Goal: Information Seeking & Learning: Learn about a topic

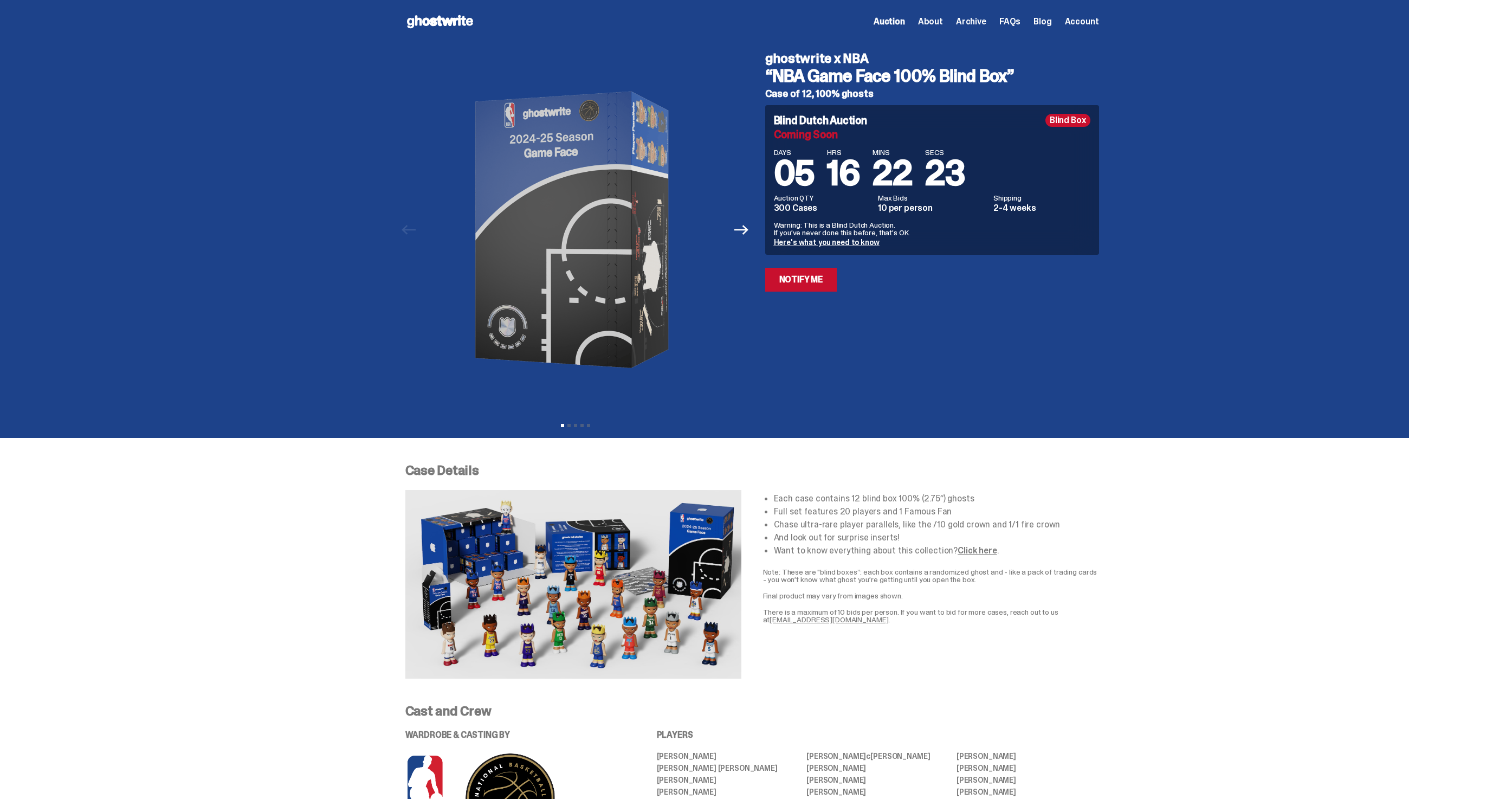
click at [943, 21] on span "About" at bounding box center [931, 22] width 25 height 8
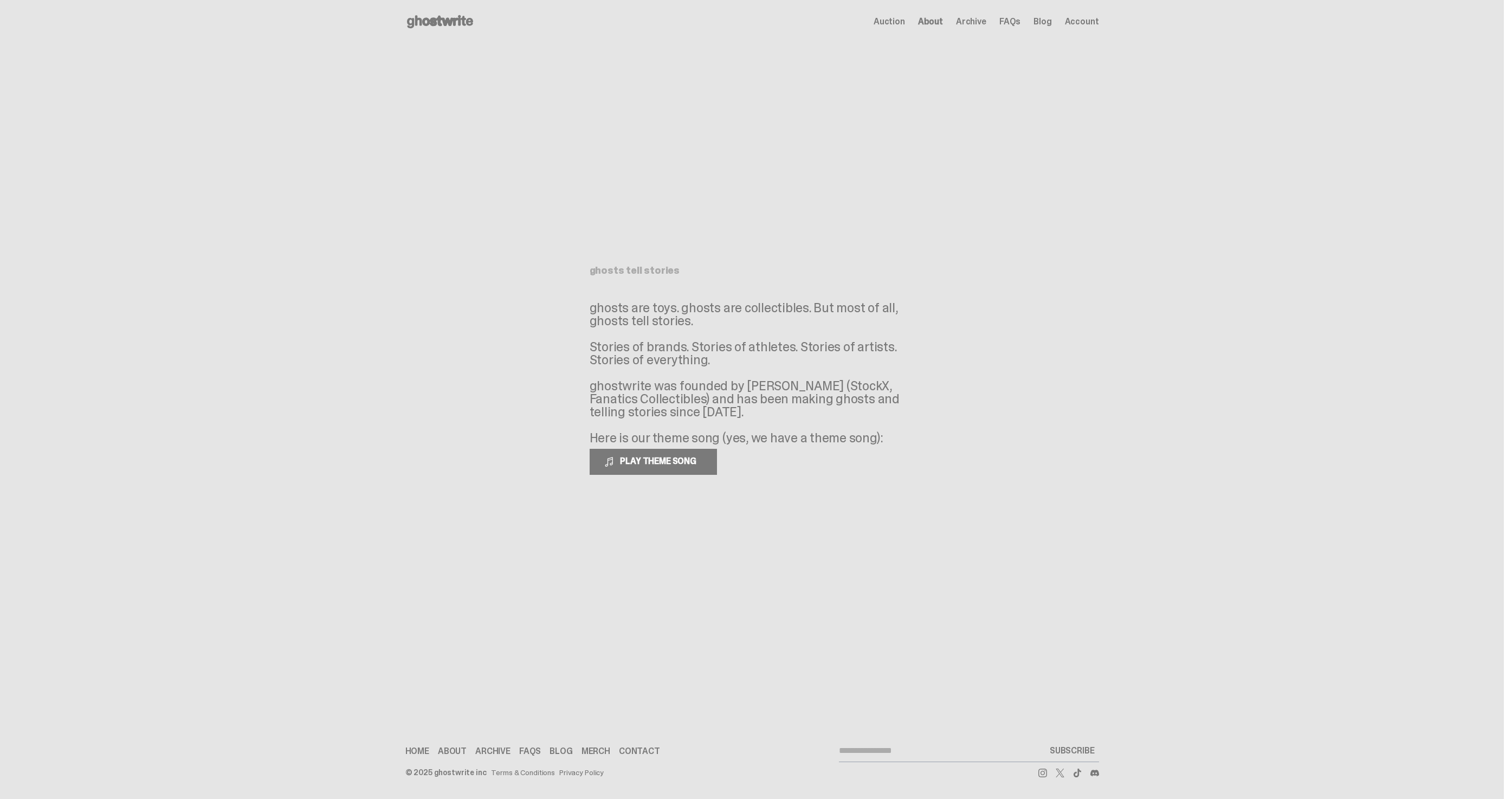
click at [449, 33] on div "Open main menu Home Auction About Archive FAQs Blog Account Auction" at bounding box center [752, 22] width 694 height 43
click at [452, 26] on icon at bounding box center [440, 22] width 69 height 18
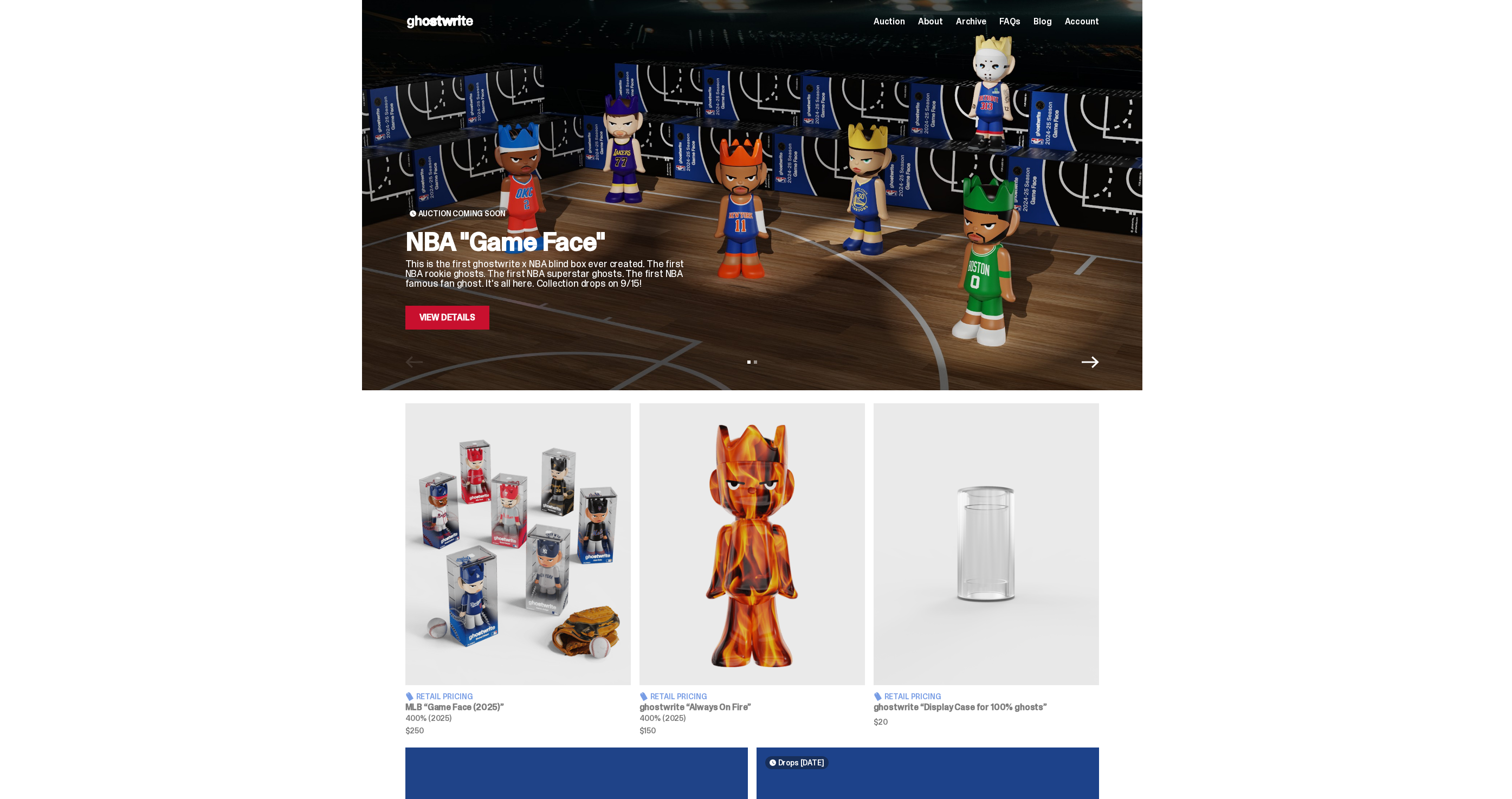
click at [460, 314] on link "View Details" at bounding box center [447, 318] width 84 height 24
click at [457, 319] on link "View Details" at bounding box center [447, 318] width 84 height 24
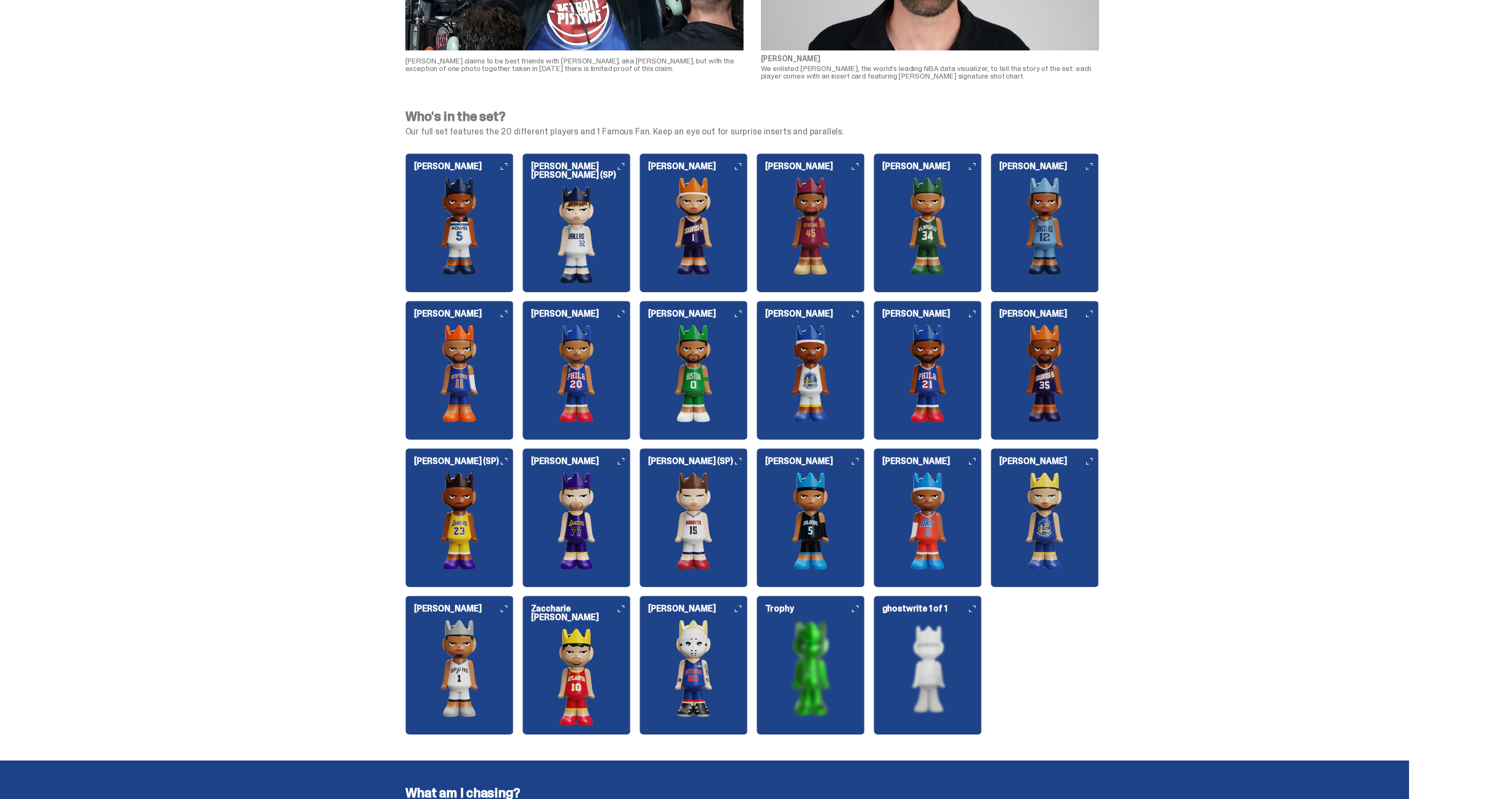
scroll to position [1037, 0]
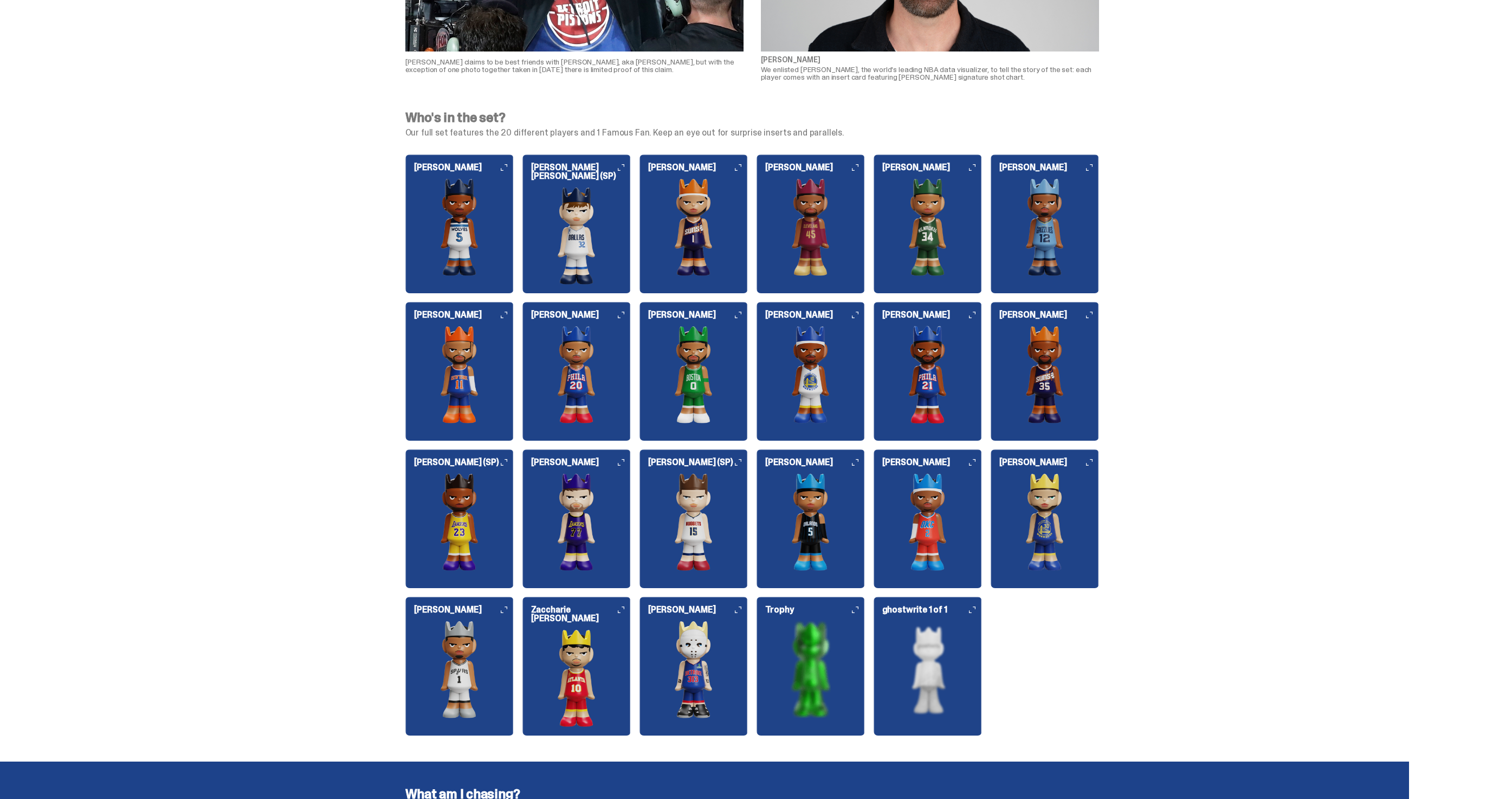
click at [604, 234] on img at bounding box center [577, 235] width 108 height 98
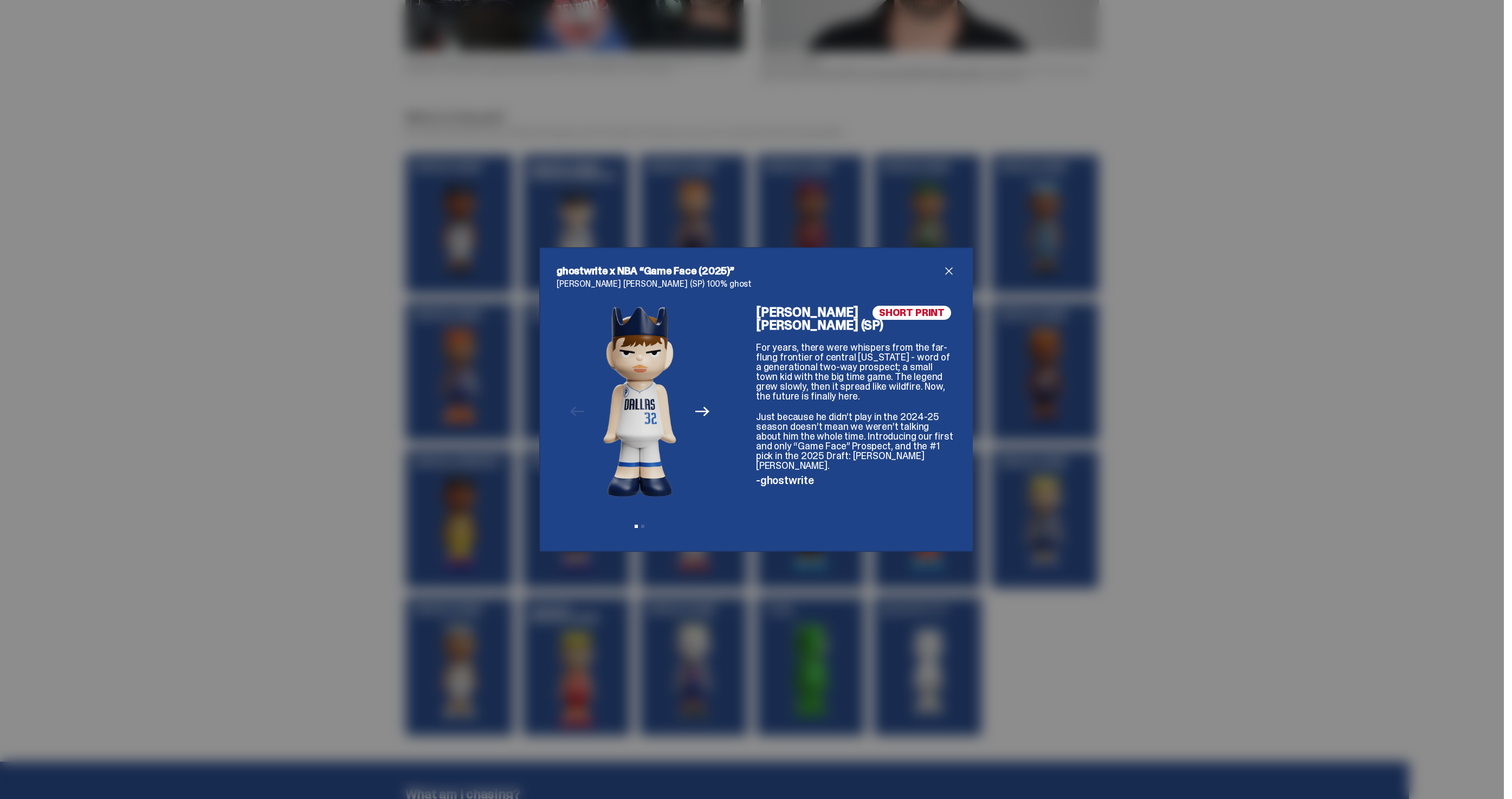
click at [952, 266] on span "close" at bounding box center [949, 271] width 13 height 13
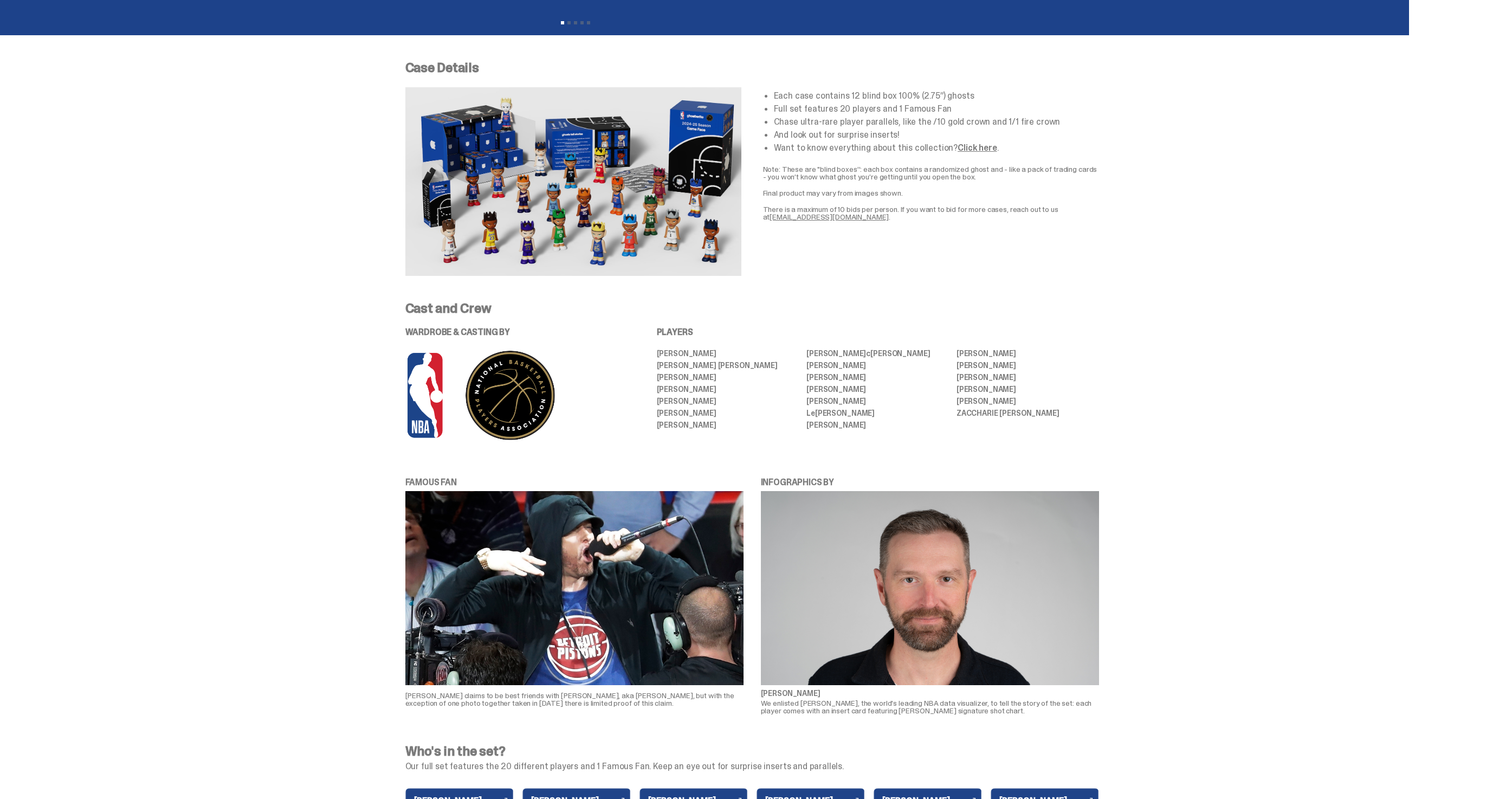
scroll to position [0, 0]
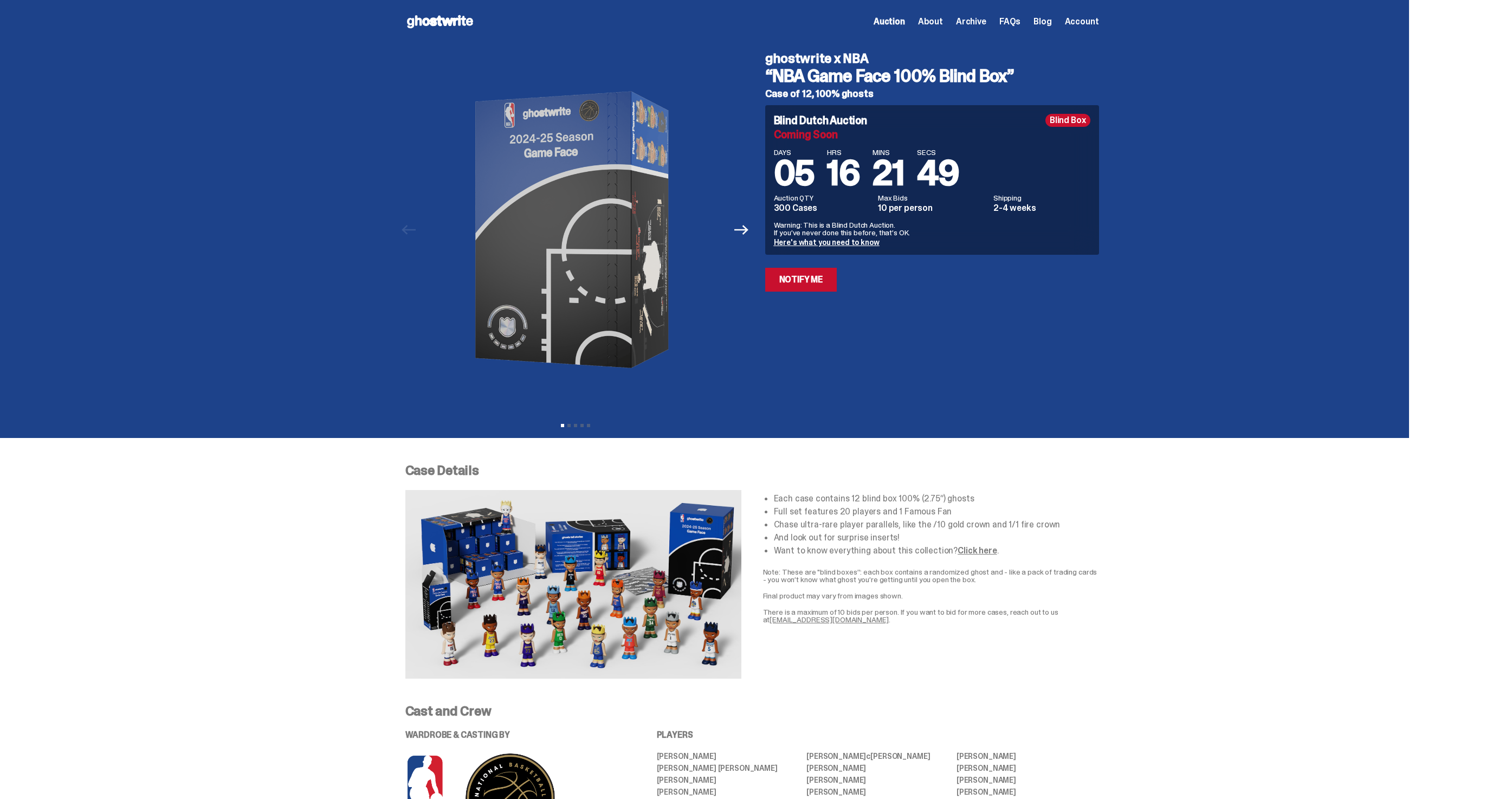
click at [454, 19] on icon at bounding box center [440, 22] width 69 height 18
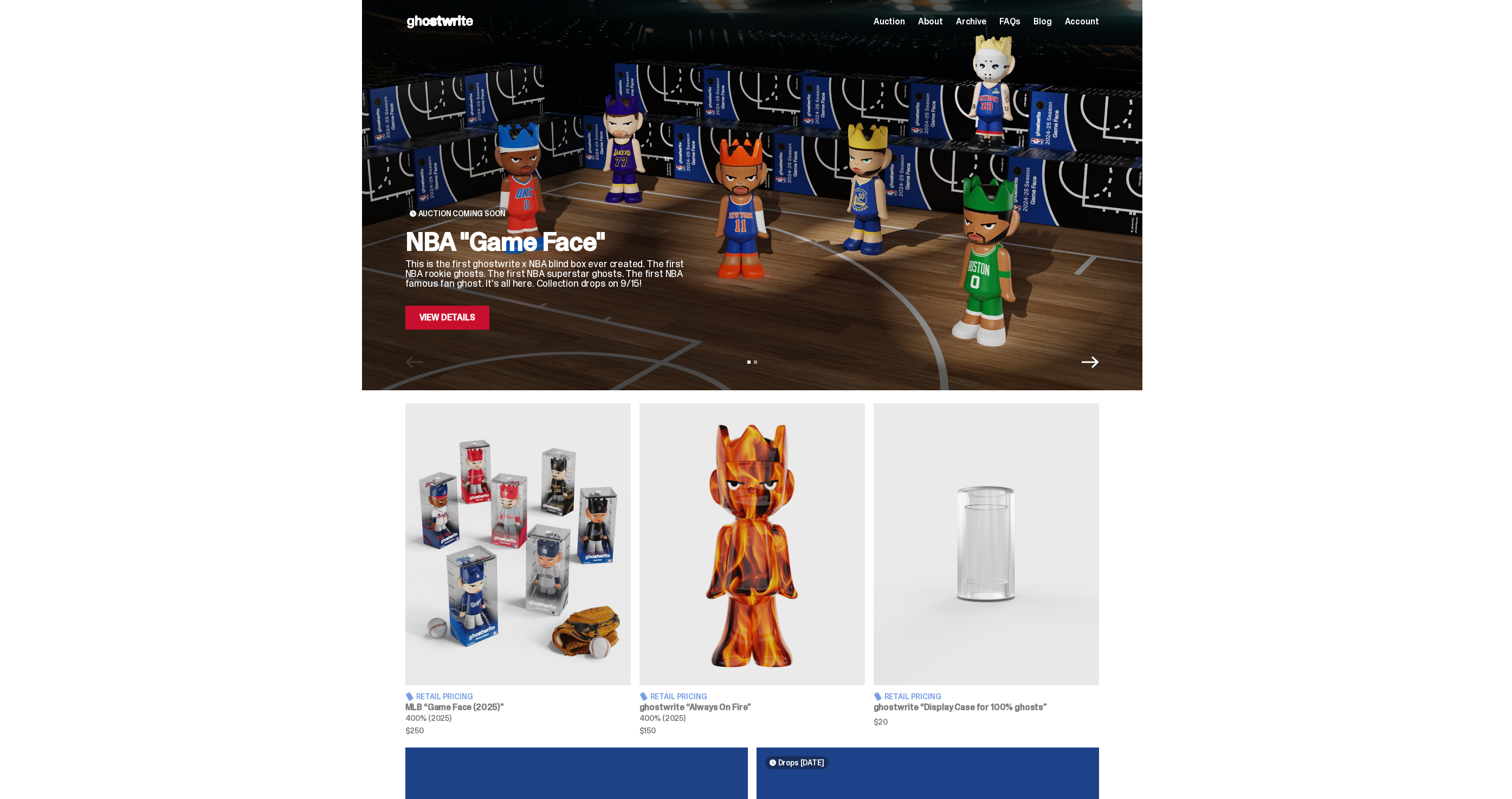
click at [1104, 359] on div "View slide 1 View slide 2" at bounding box center [752, 362] width 781 height 18
click at [1099, 360] on icon "Next" at bounding box center [1090, 362] width 18 height 12
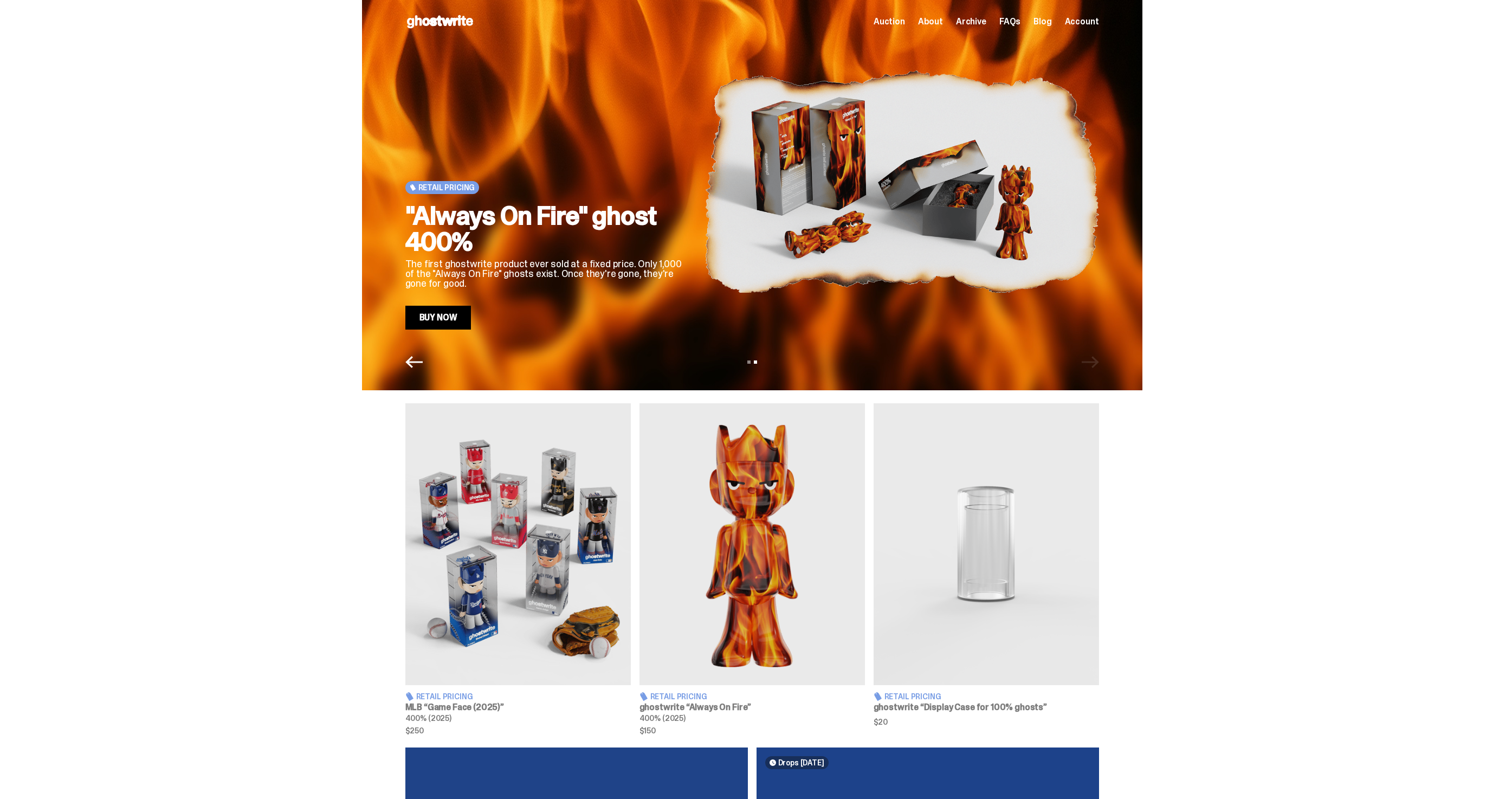
click at [423, 363] on icon "Previous" at bounding box center [414, 362] width 18 height 18
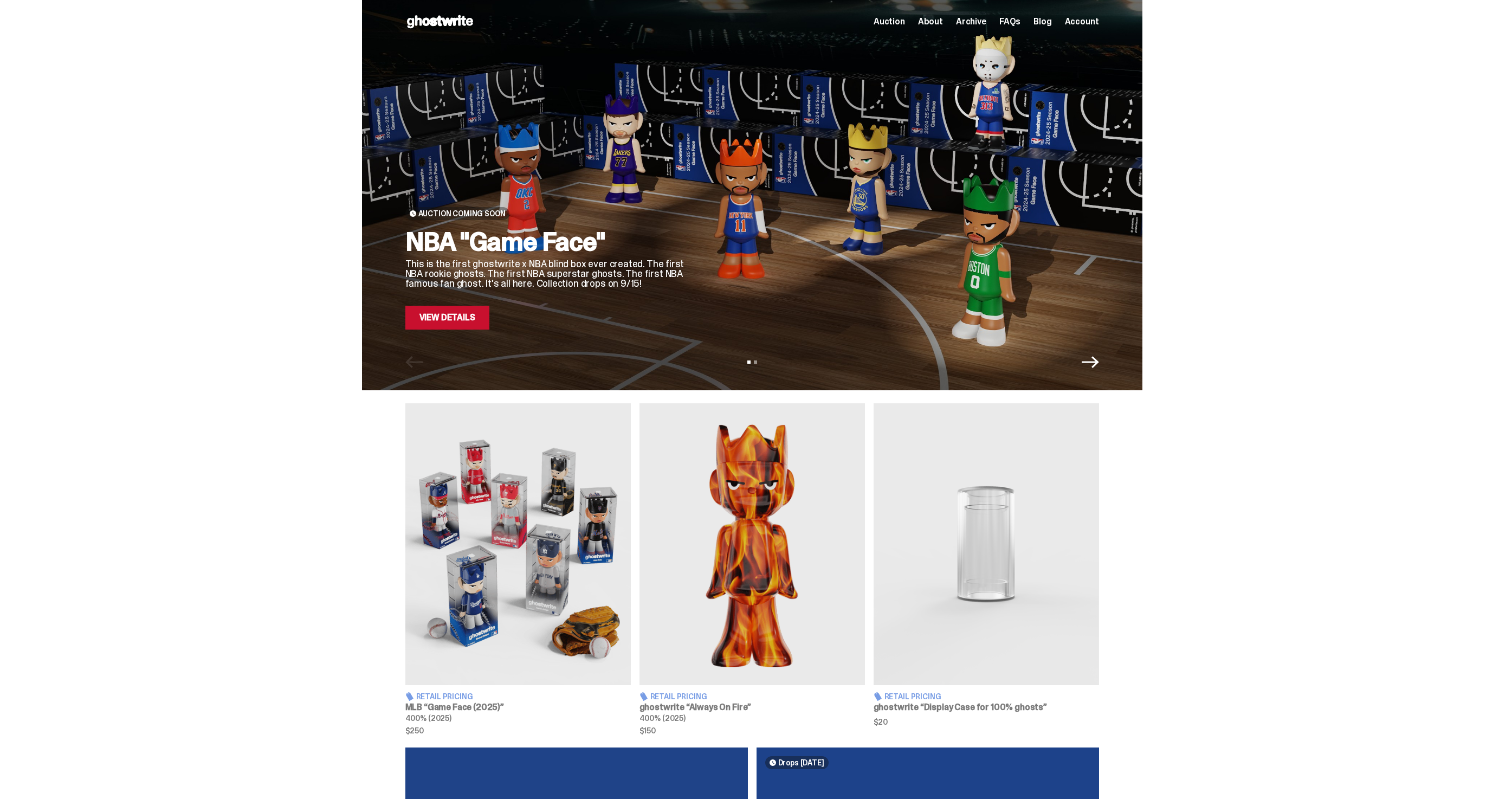
click at [555, 532] on img at bounding box center [518, 545] width 225 height 282
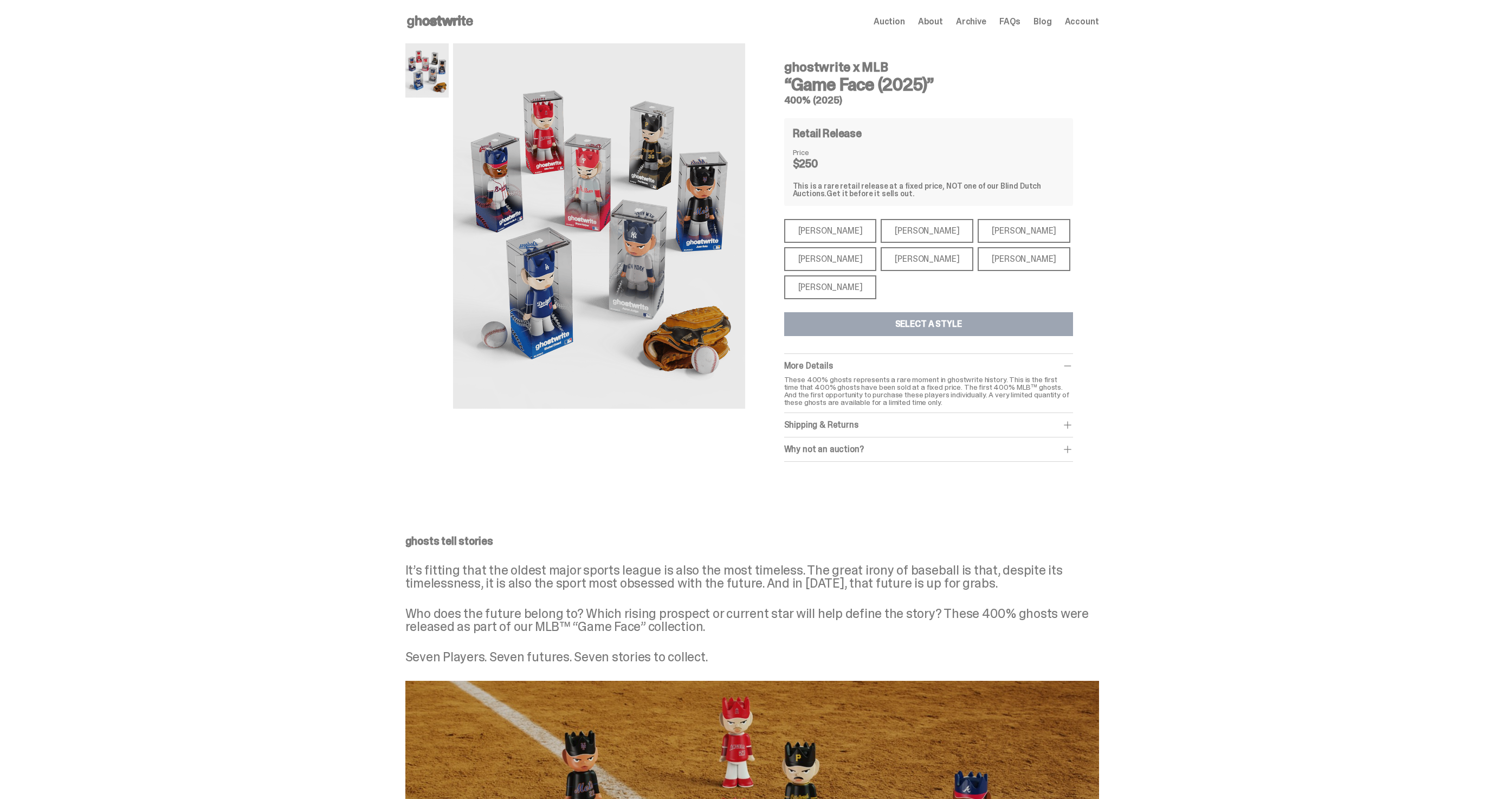
click at [902, 229] on div "Paul Skenes" at bounding box center [927, 231] width 93 height 24
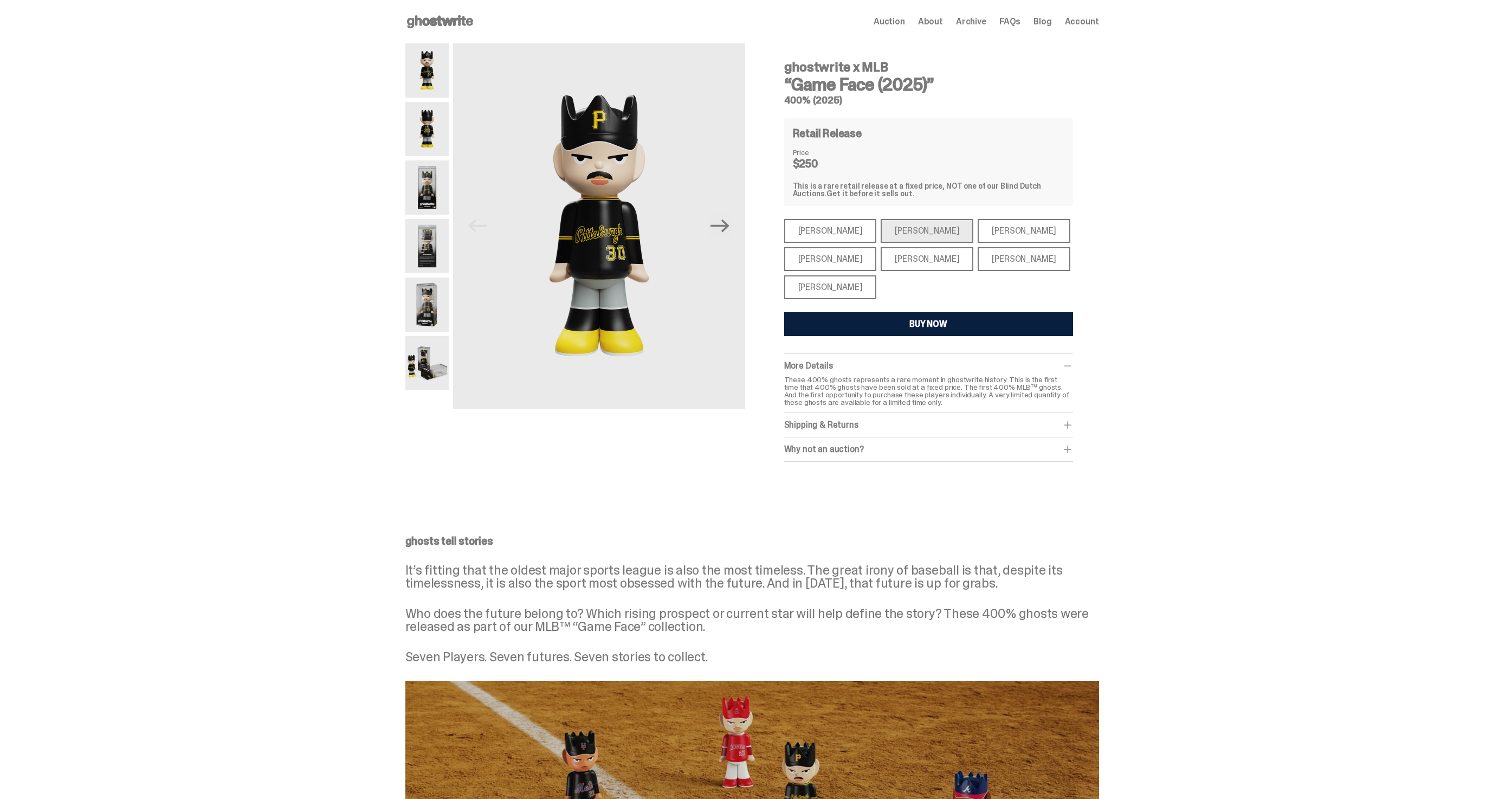
click at [829, 232] on div "Mike Trout" at bounding box center [831, 231] width 93 height 24
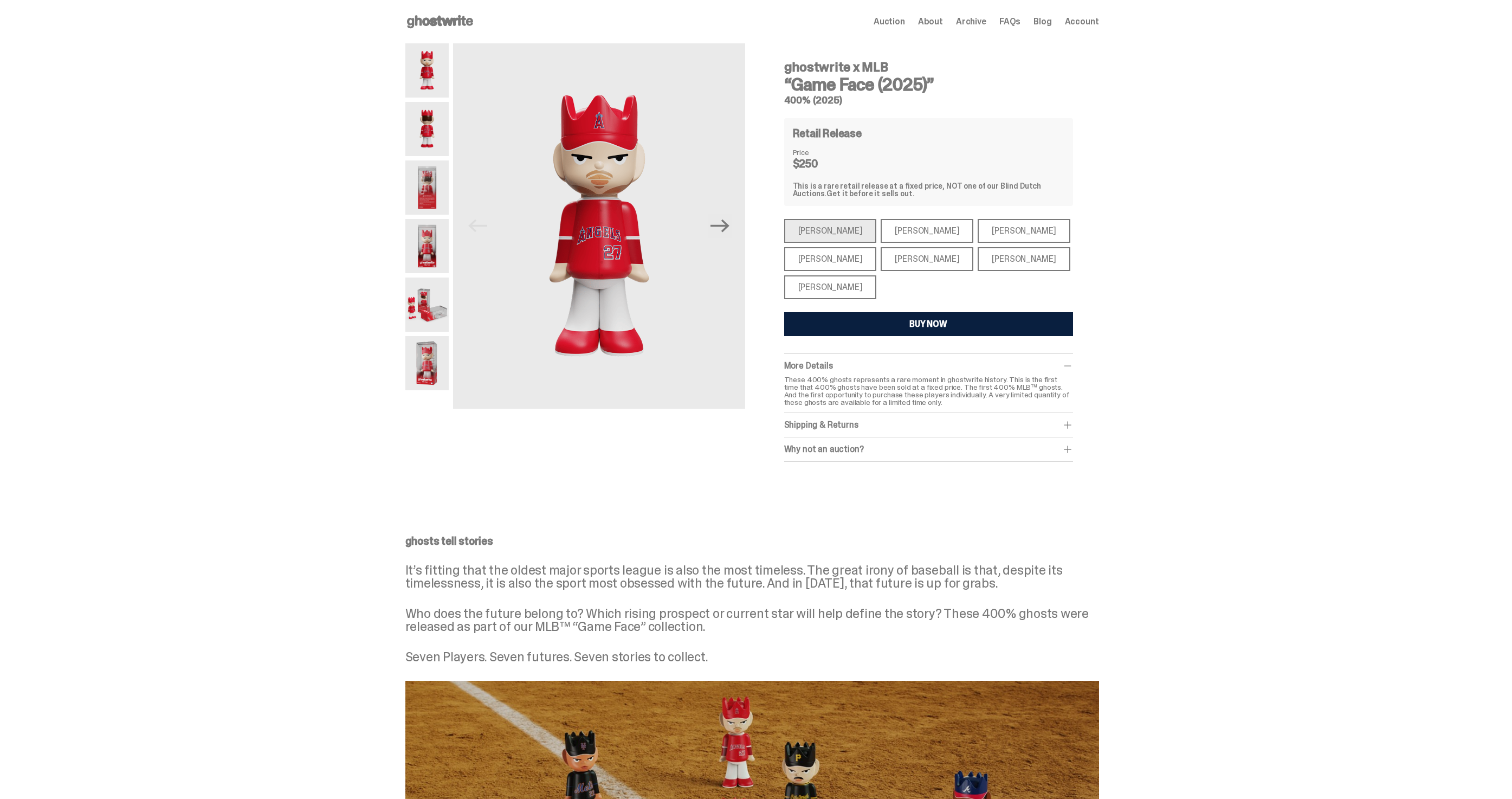
click at [894, 265] on div "Bryce Harper" at bounding box center [927, 259] width 93 height 24
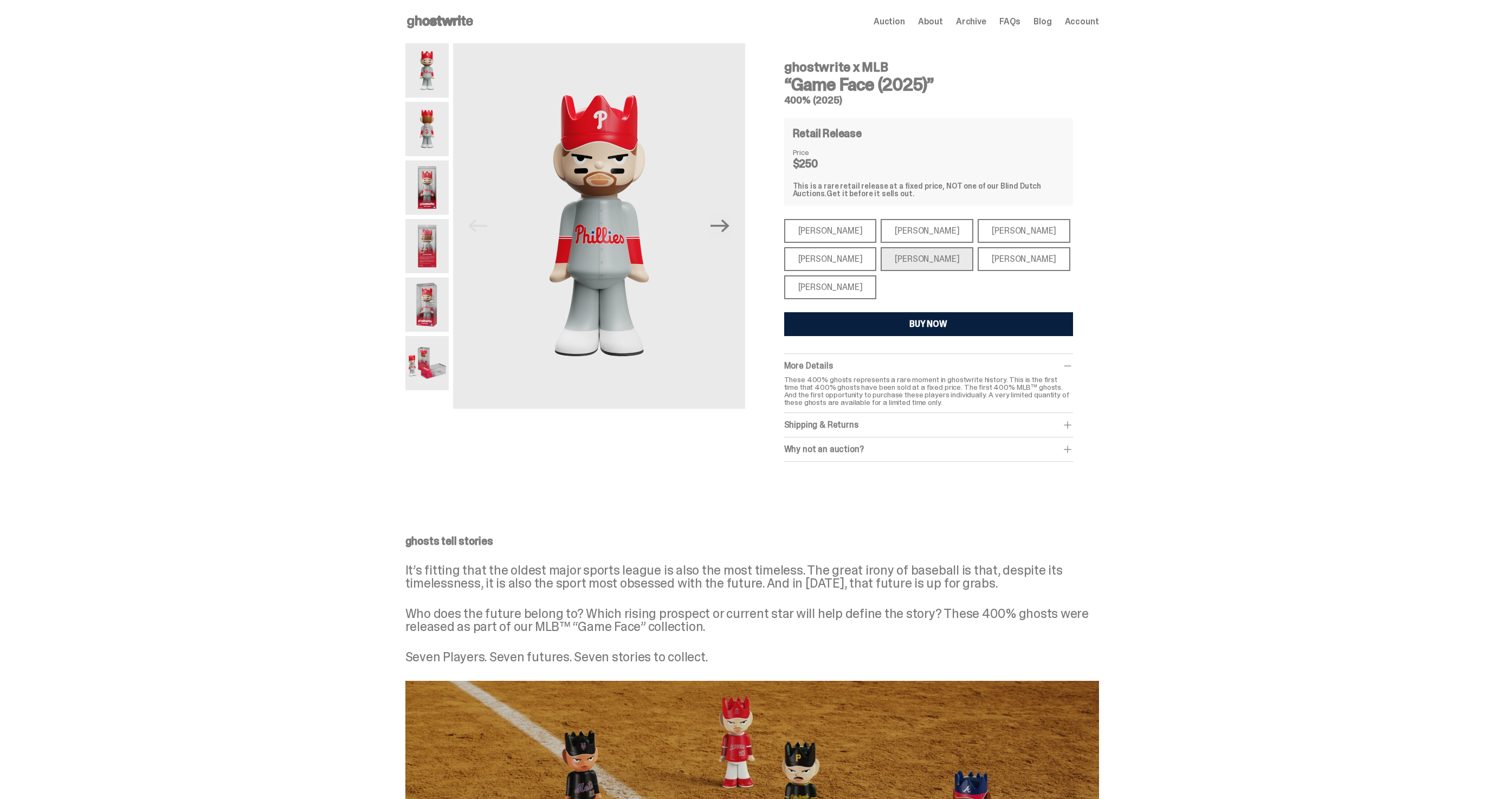
click at [823, 275] on div "Shohei Ohtani" at bounding box center [831, 287] width 93 height 24
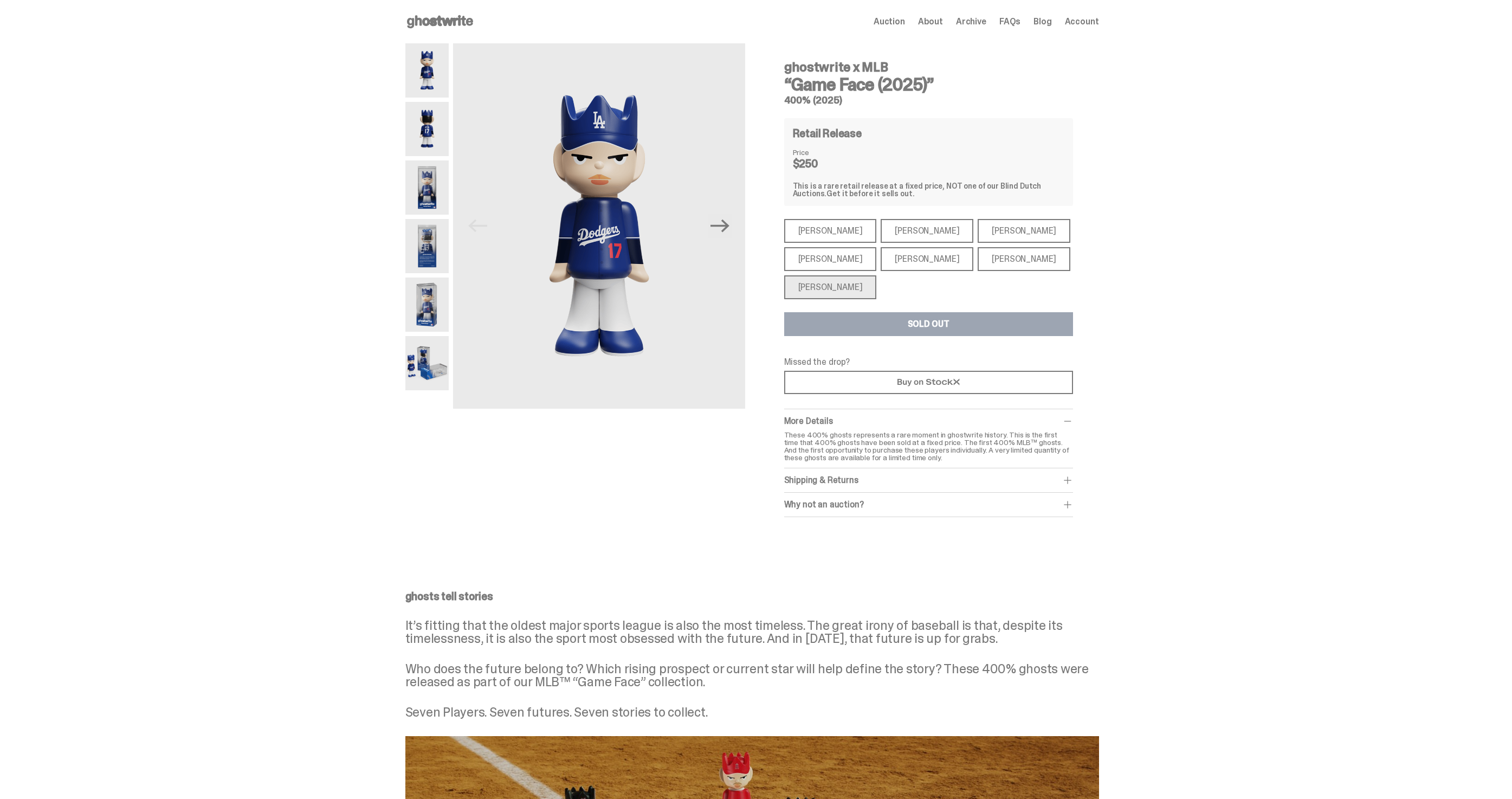
click at [833, 218] on div "ghostwrite x MLB “Game Face (2025)” 400% (2025) Retail Release Price $250 This …" at bounding box center [929, 284] width 289 height 465
click at [833, 228] on div "Mike Trout" at bounding box center [831, 231] width 93 height 24
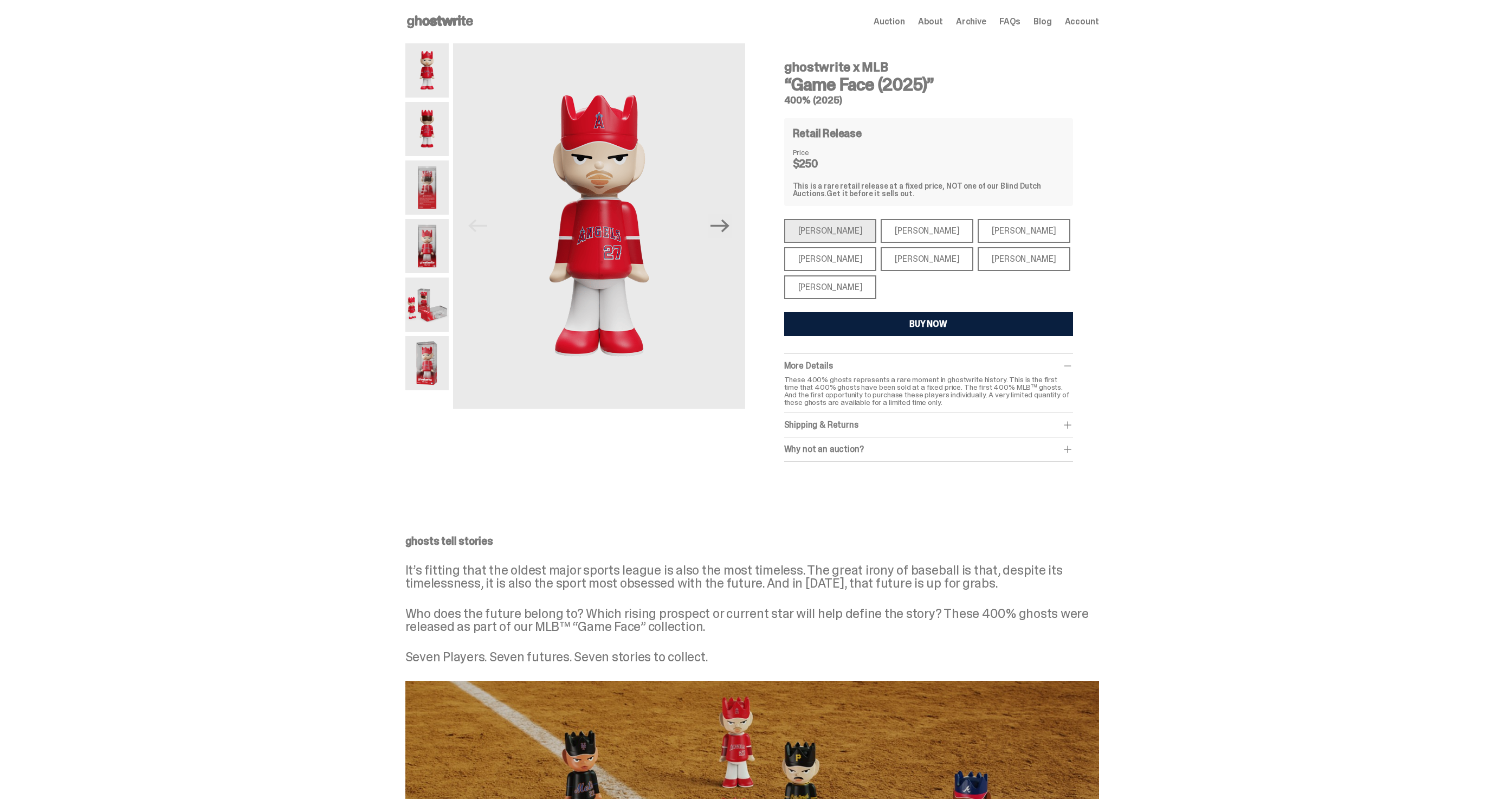
click at [1004, 229] on div "Ronald Acuña Jr." at bounding box center [1024, 231] width 93 height 24
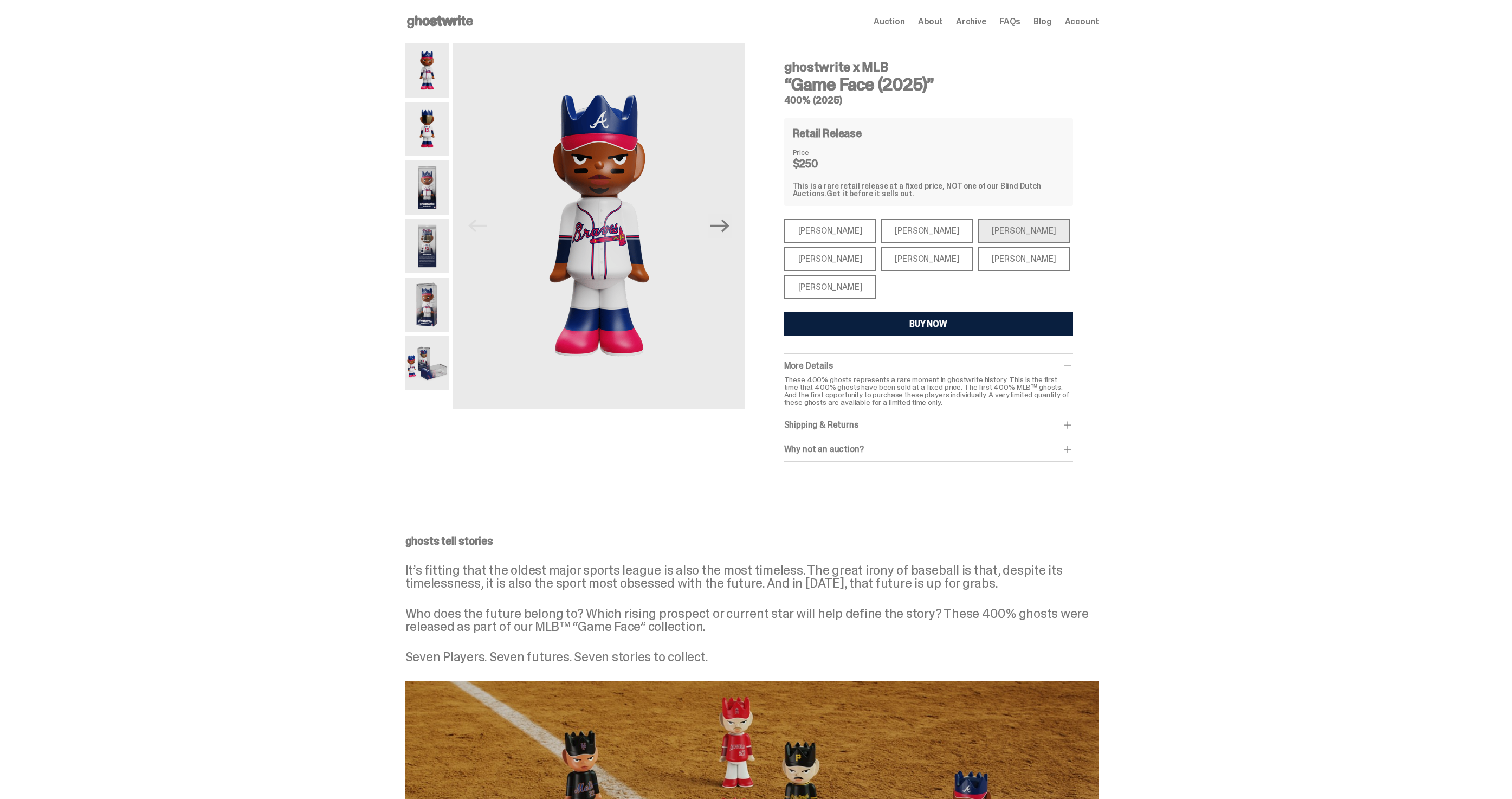
click at [918, 258] on div "Bryce Harper" at bounding box center [927, 259] width 93 height 24
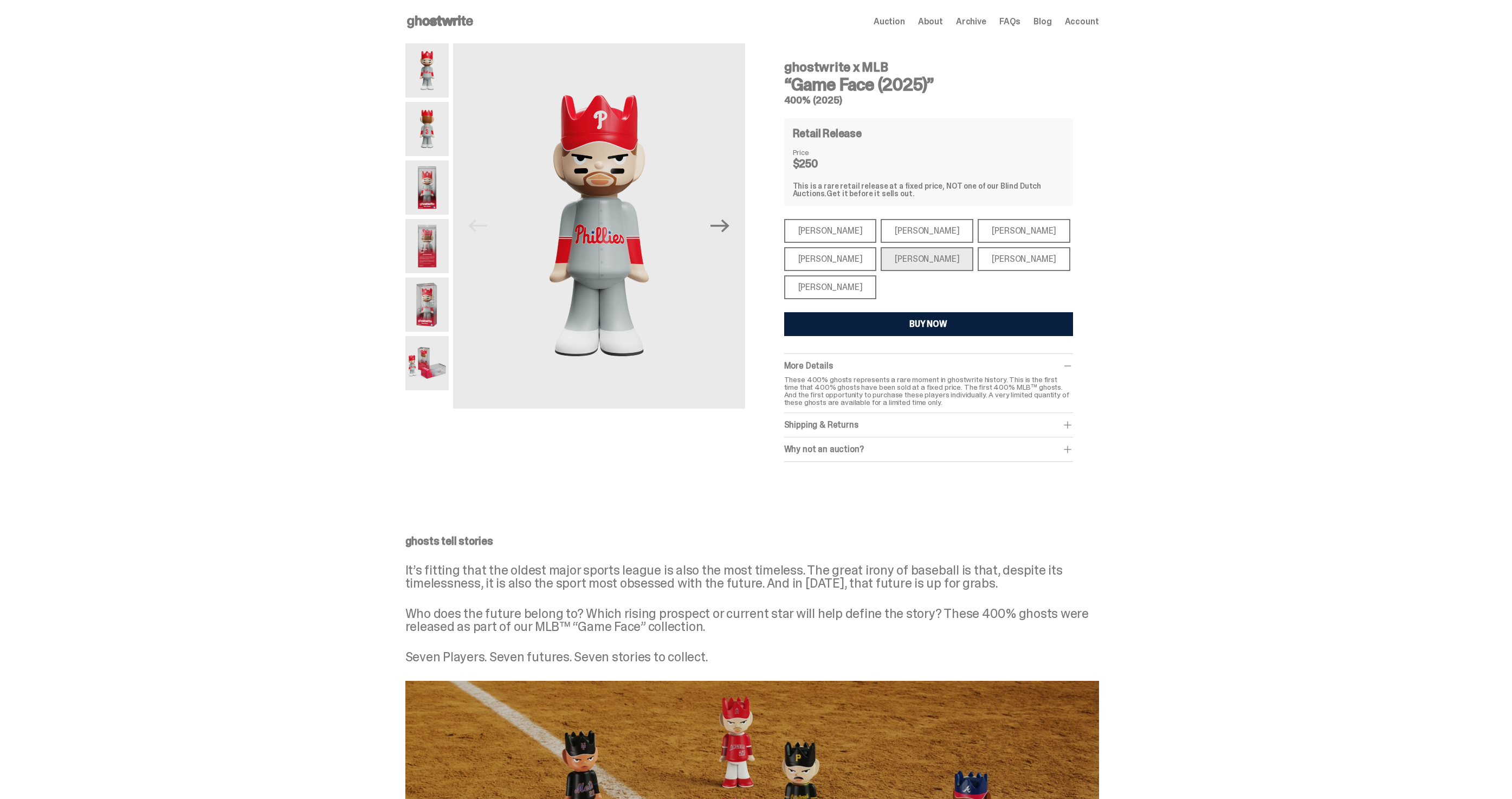
click at [810, 281] on div "Shohei Ohtani" at bounding box center [831, 287] width 93 height 24
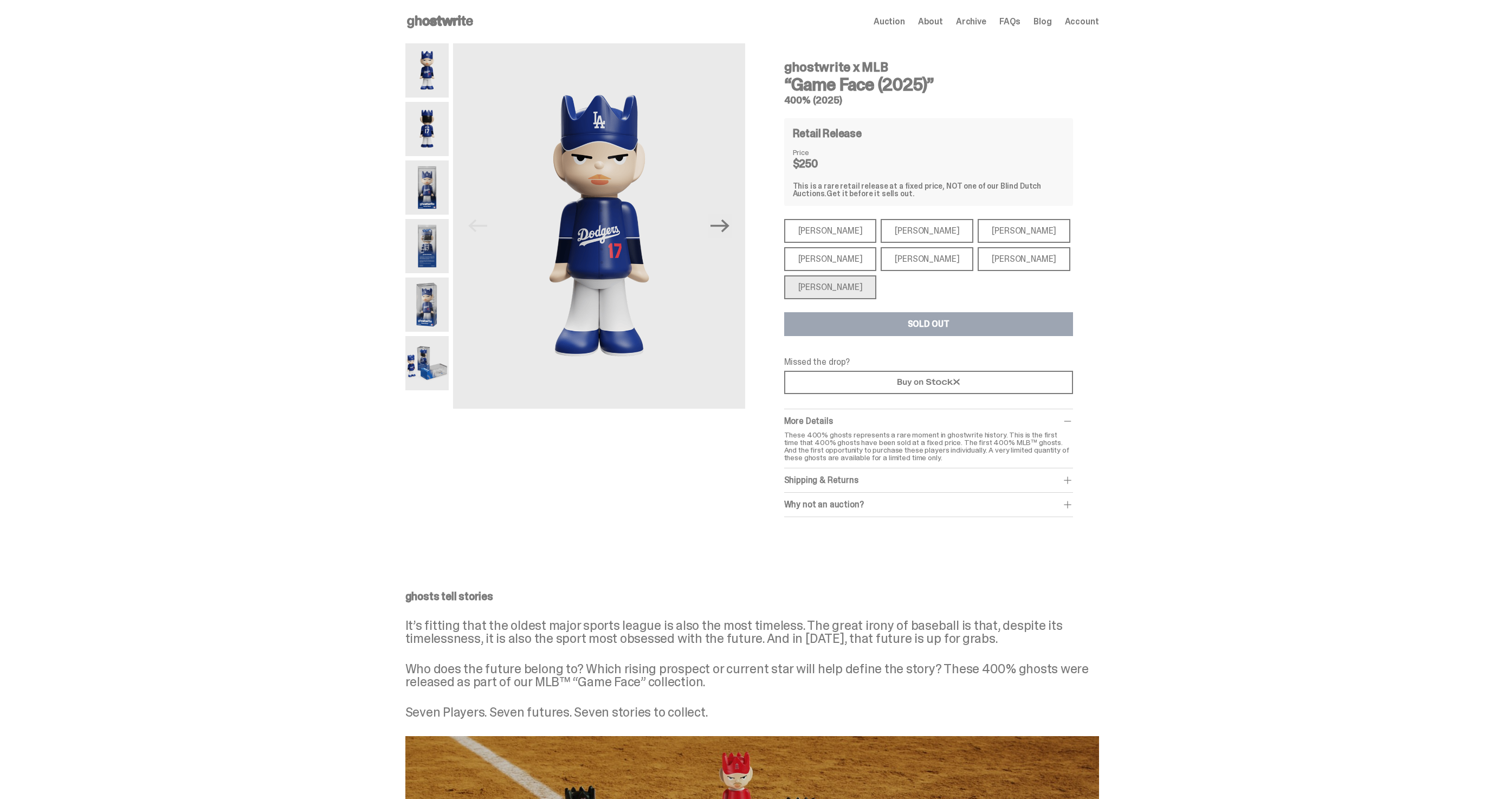
click at [1002, 265] on div "Juan Soto" at bounding box center [1024, 259] width 93 height 24
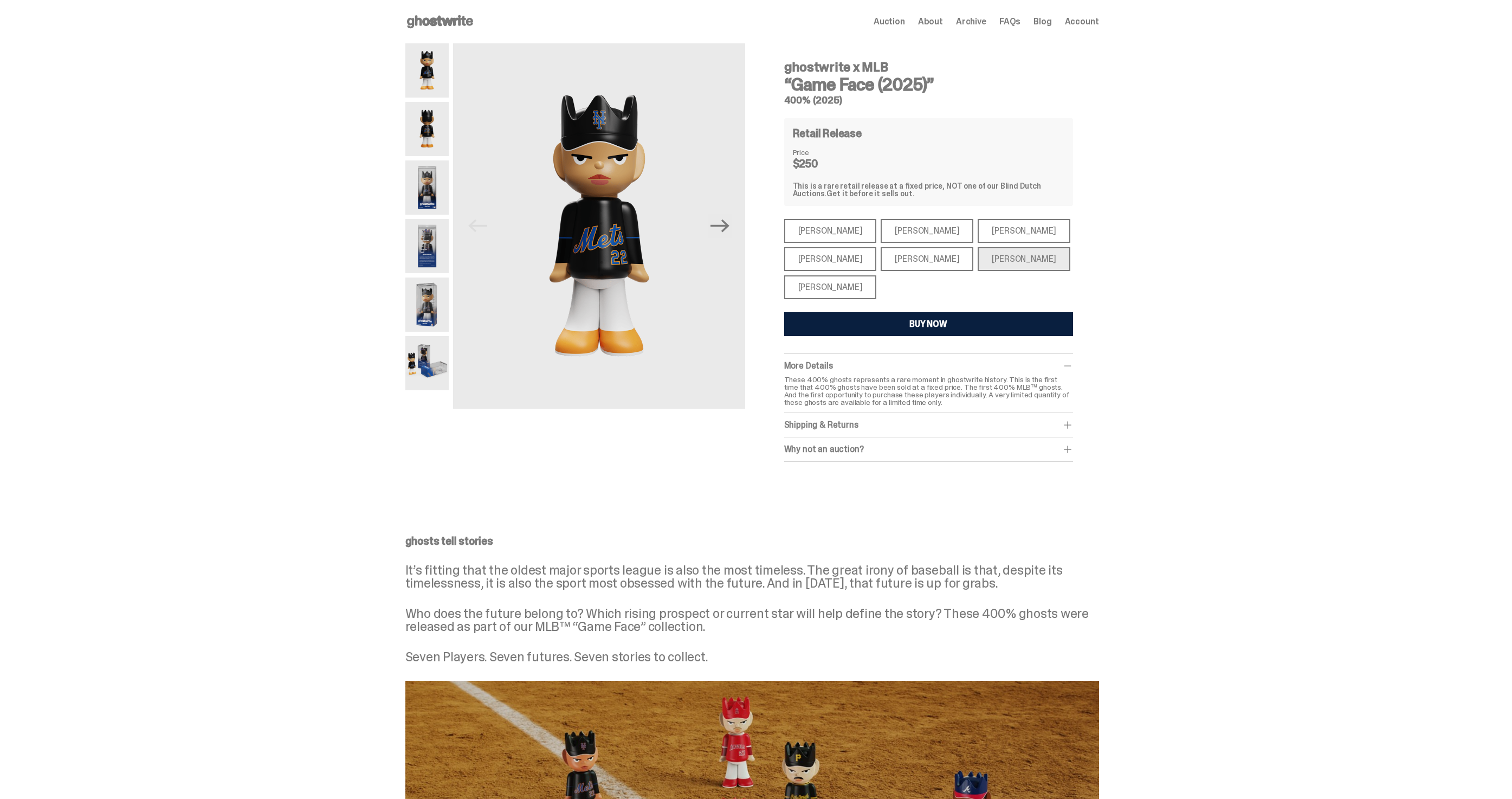
click at [836, 234] on div "Mike Trout" at bounding box center [831, 231] width 93 height 24
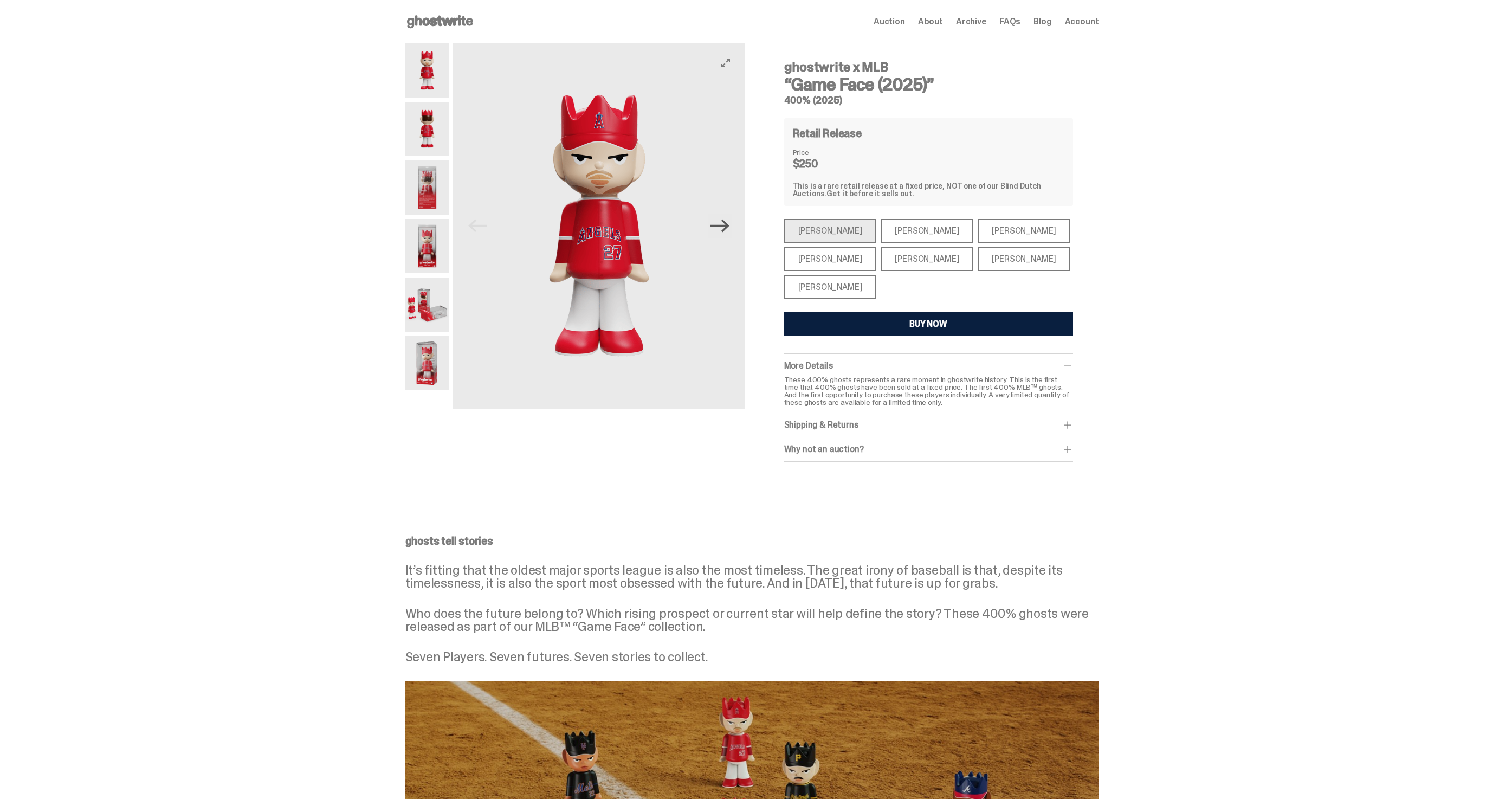
click at [729, 233] on icon "Next" at bounding box center [720, 225] width 19 height 19
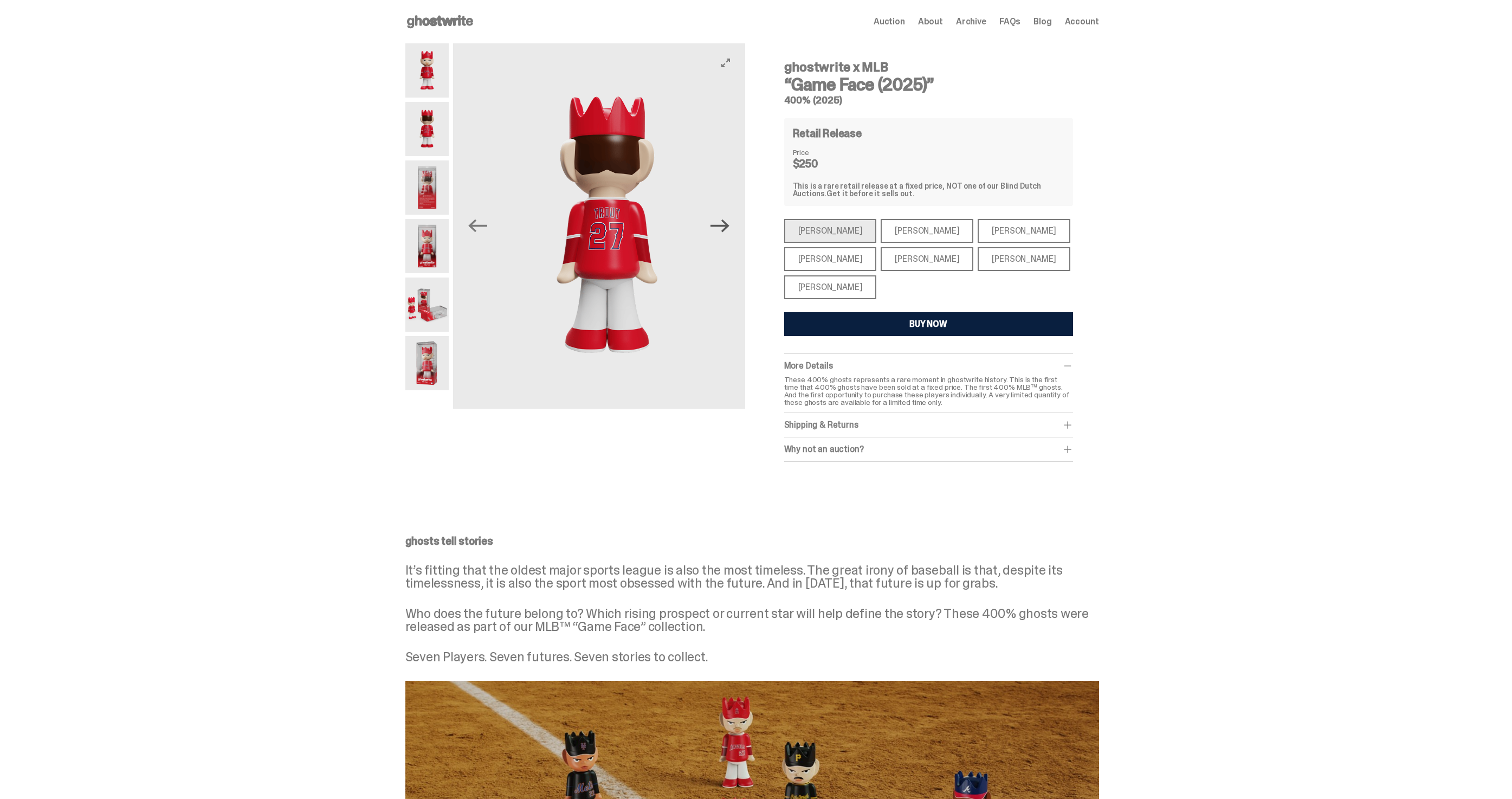
click at [729, 233] on icon "Next" at bounding box center [720, 225] width 19 height 19
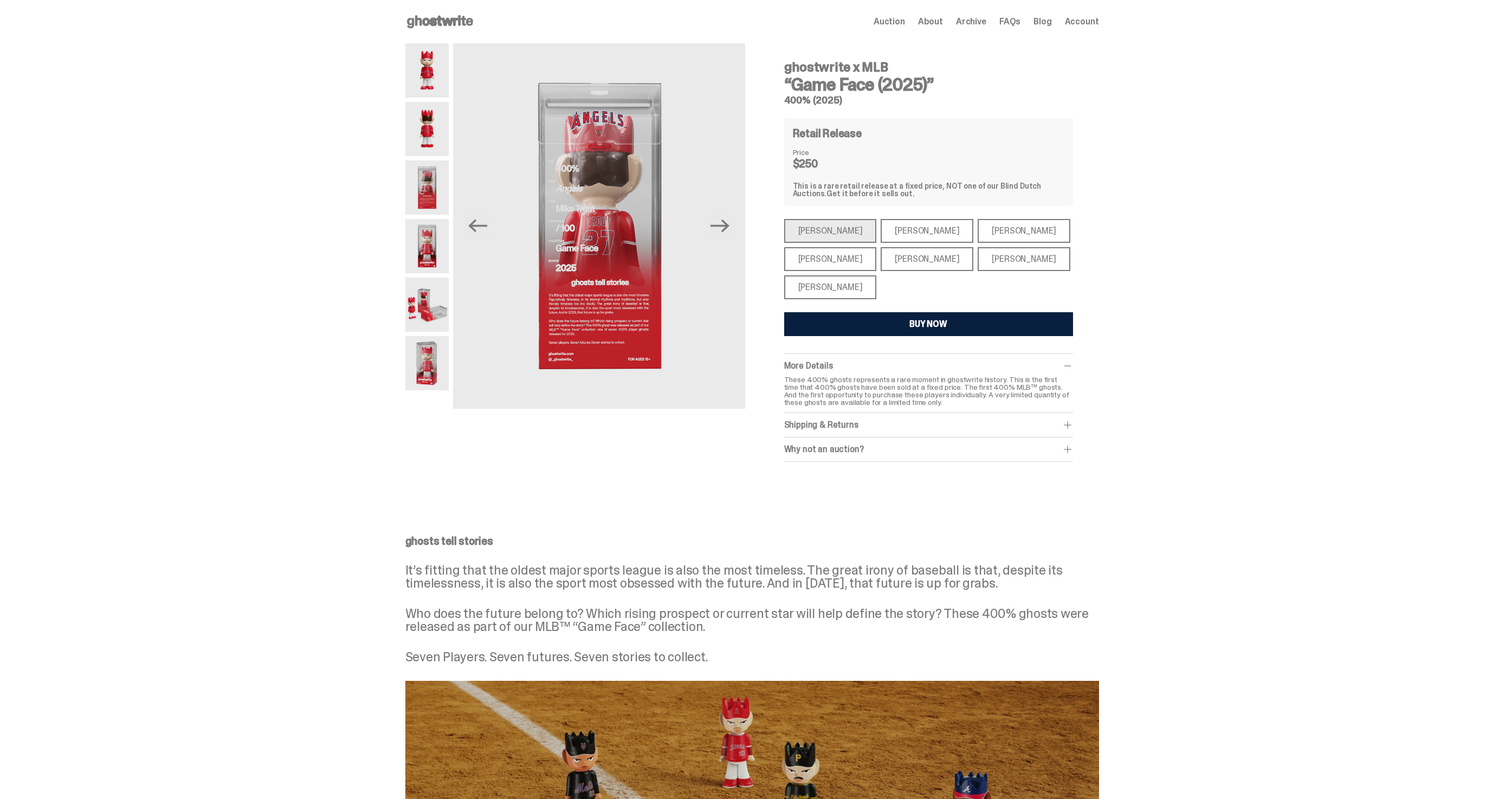
click at [1027, 239] on div "Mike Trout Mike Trout Paul Skenes Paul Skenes Ronald Acuña Jr. Ronald Acuña Jr.…" at bounding box center [929, 259] width 289 height 80
click at [997, 238] on div "Ronald Acuña Jr." at bounding box center [1024, 231] width 93 height 24
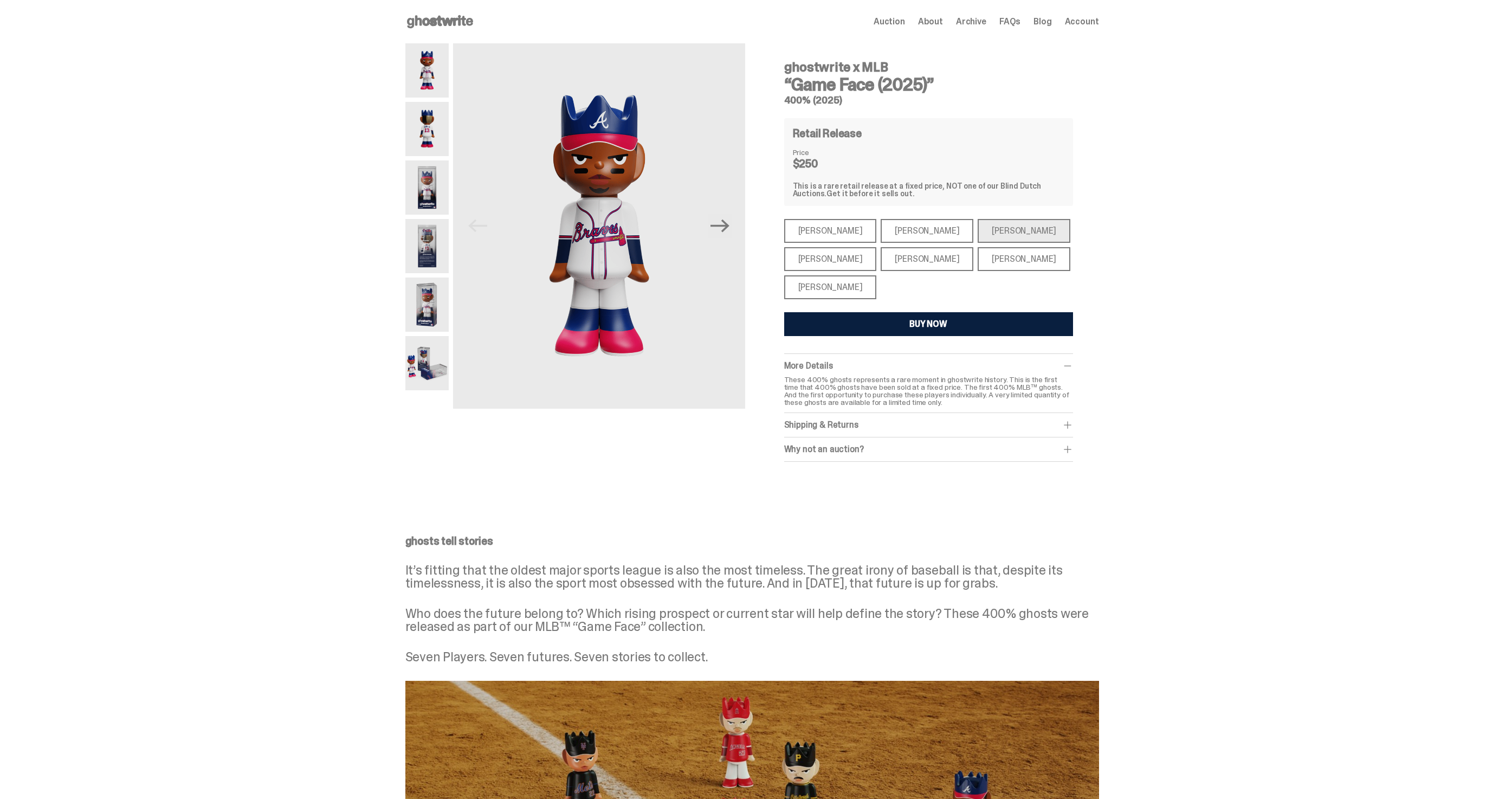
click at [917, 239] on div "Paul Skenes" at bounding box center [927, 231] width 93 height 24
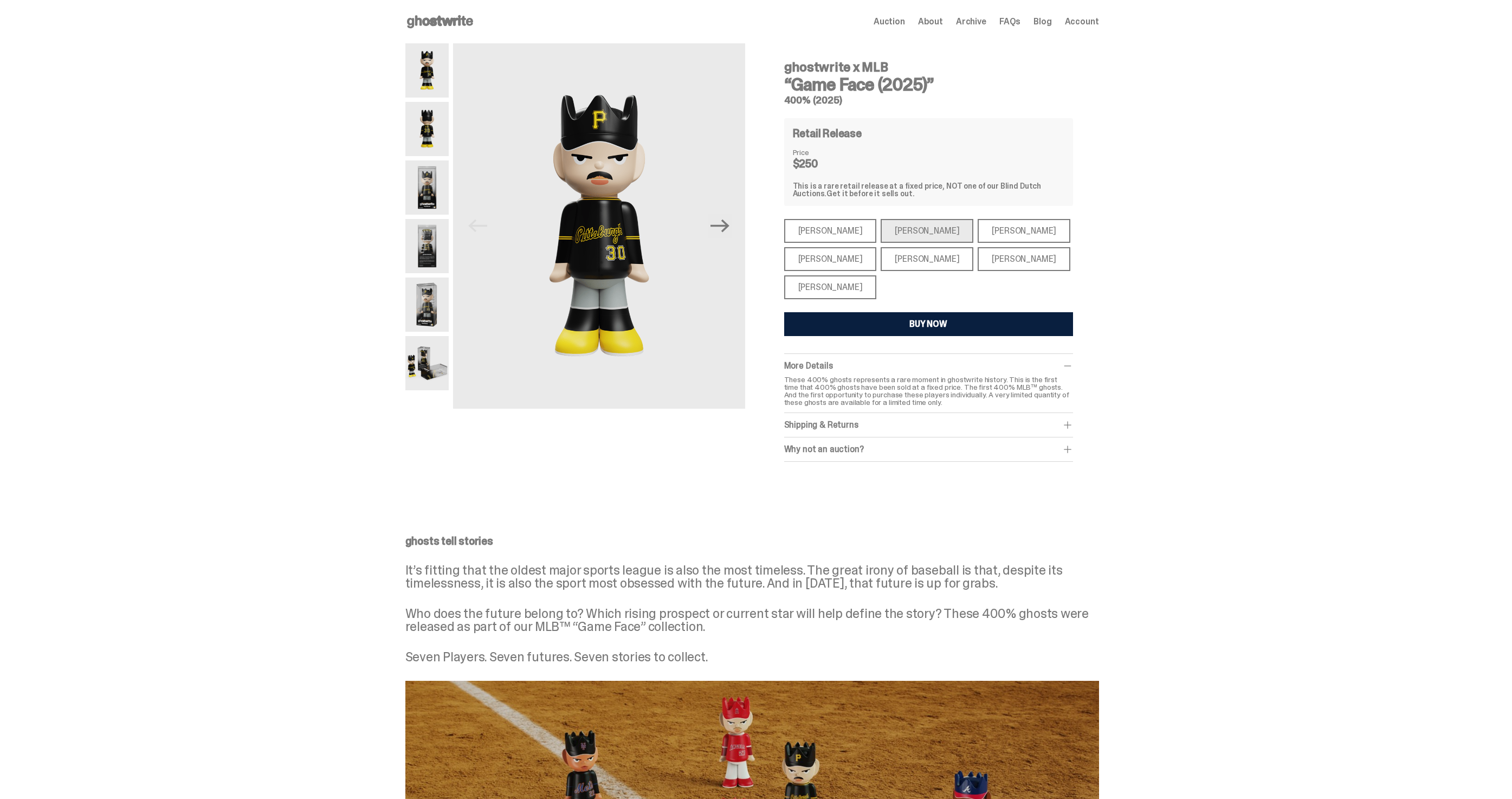
click at [912, 262] on div "Bryce Harper" at bounding box center [927, 259] width 93 height 24
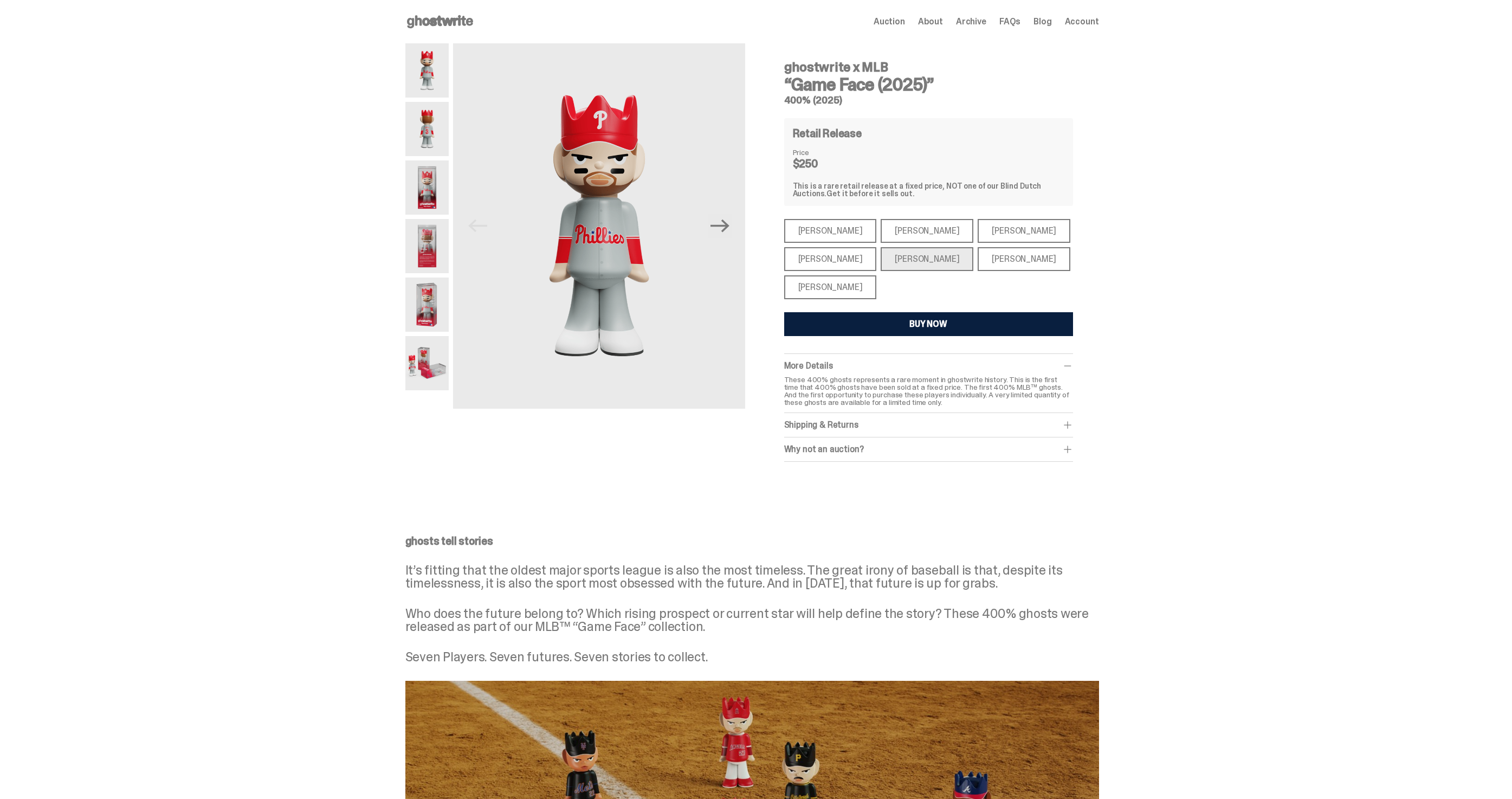
click at [443, 128] on img at bounding box center [427, 128] width 43 height 54
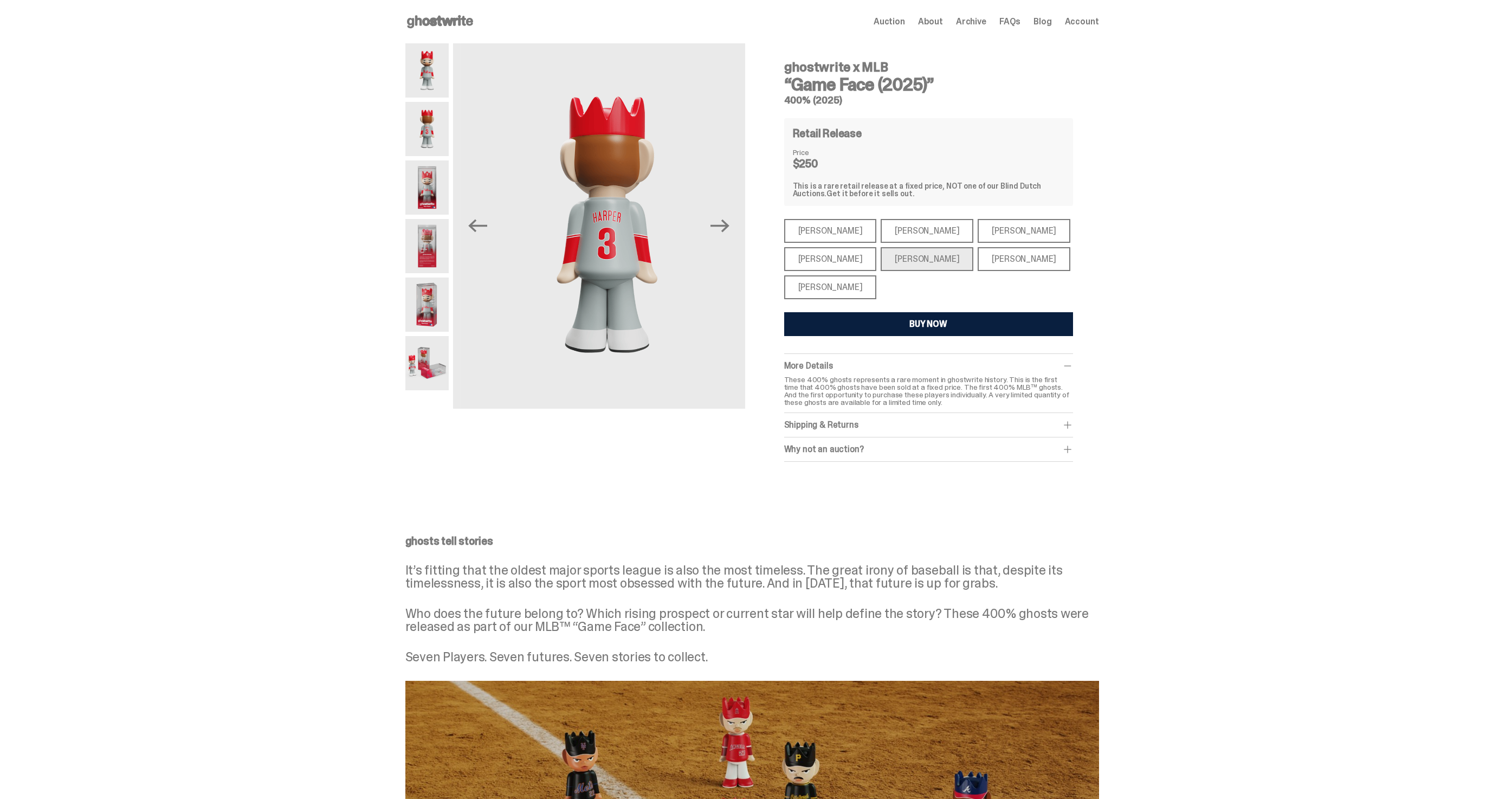
click at [433, 207] on img at bounding box center [427, 187] width 43 height 54
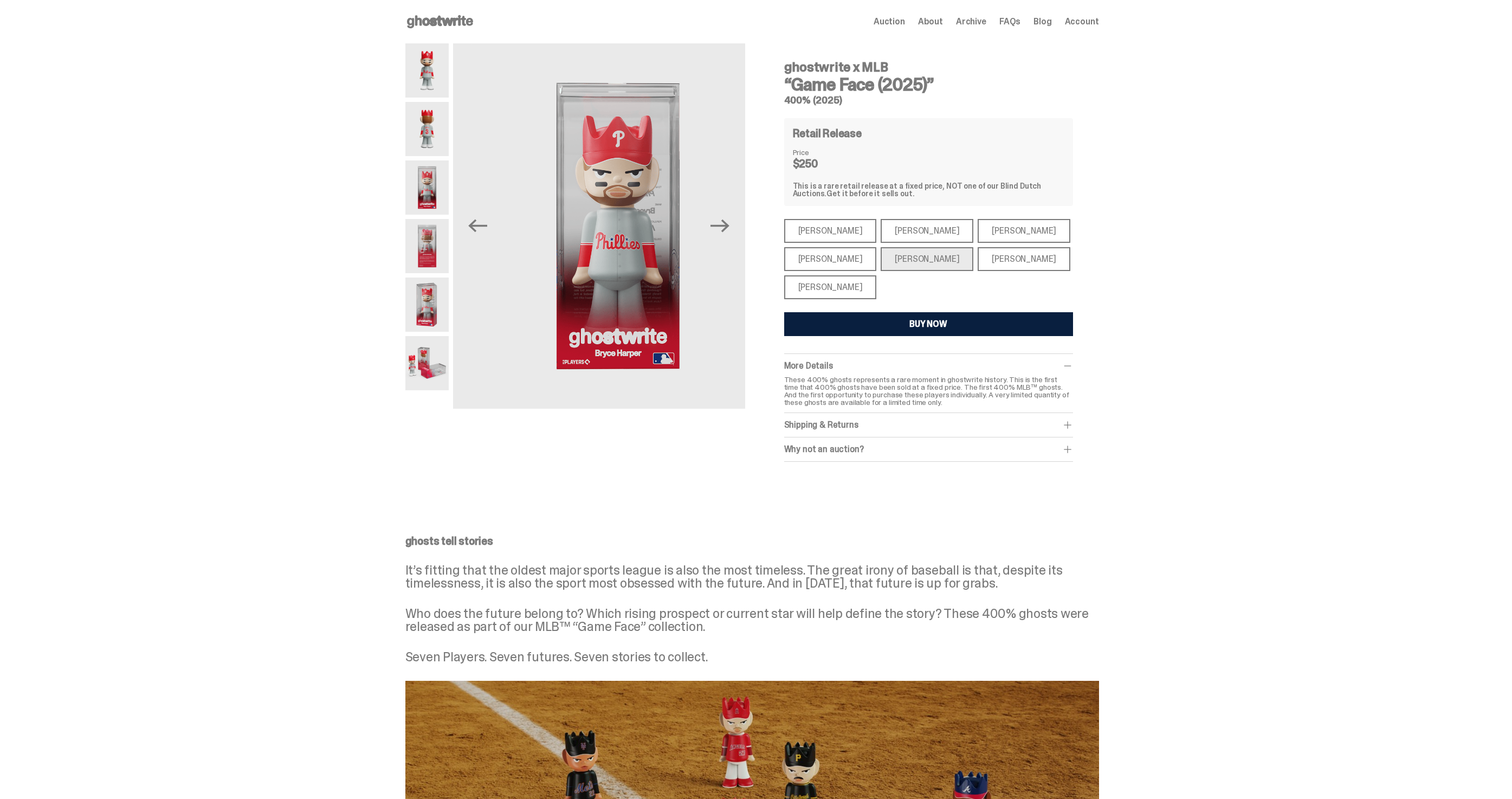
click at [433, 283] on img at bounding box center [427, 304] width 43 height 54
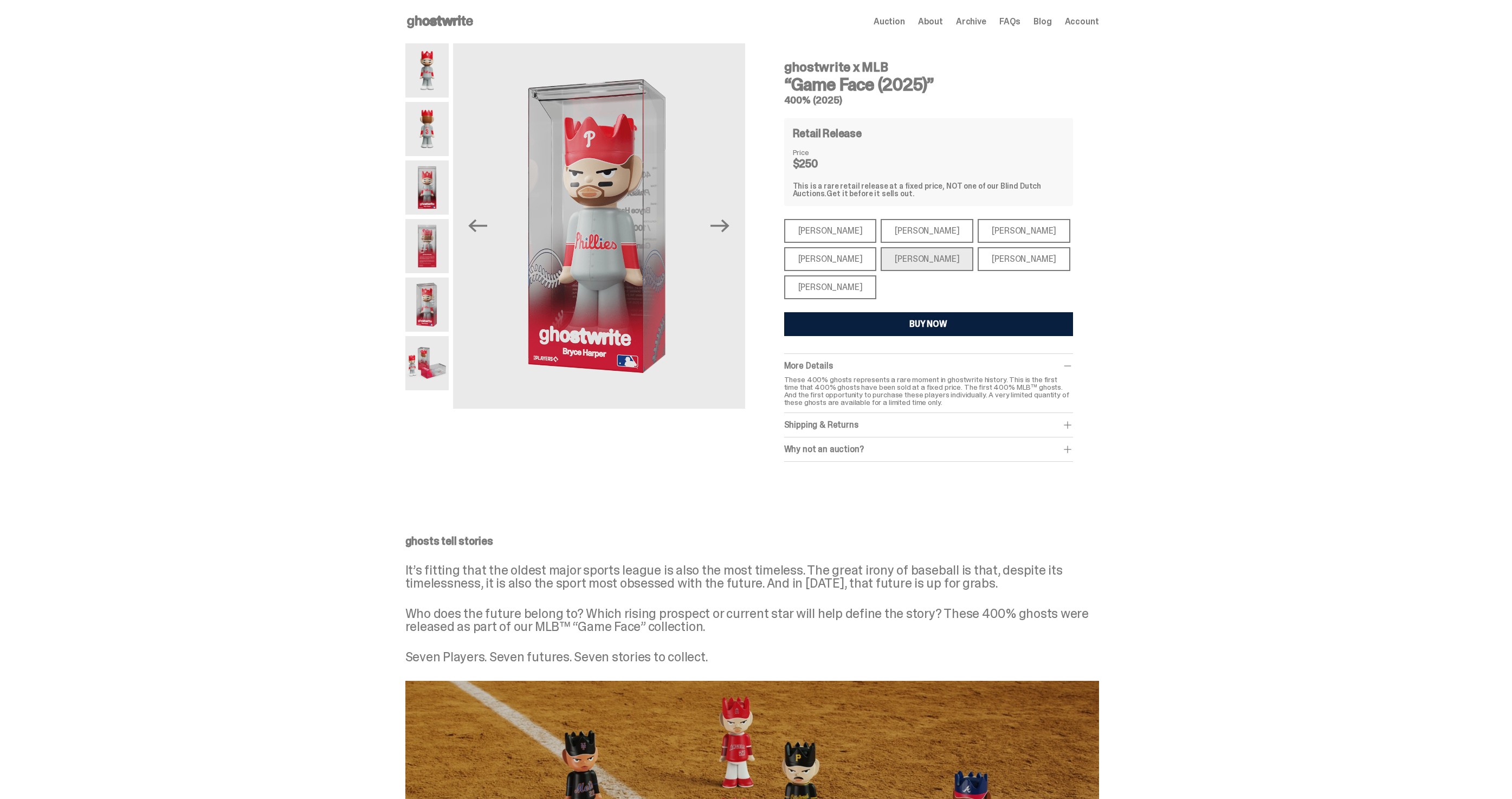
scroll to position [3, 0]
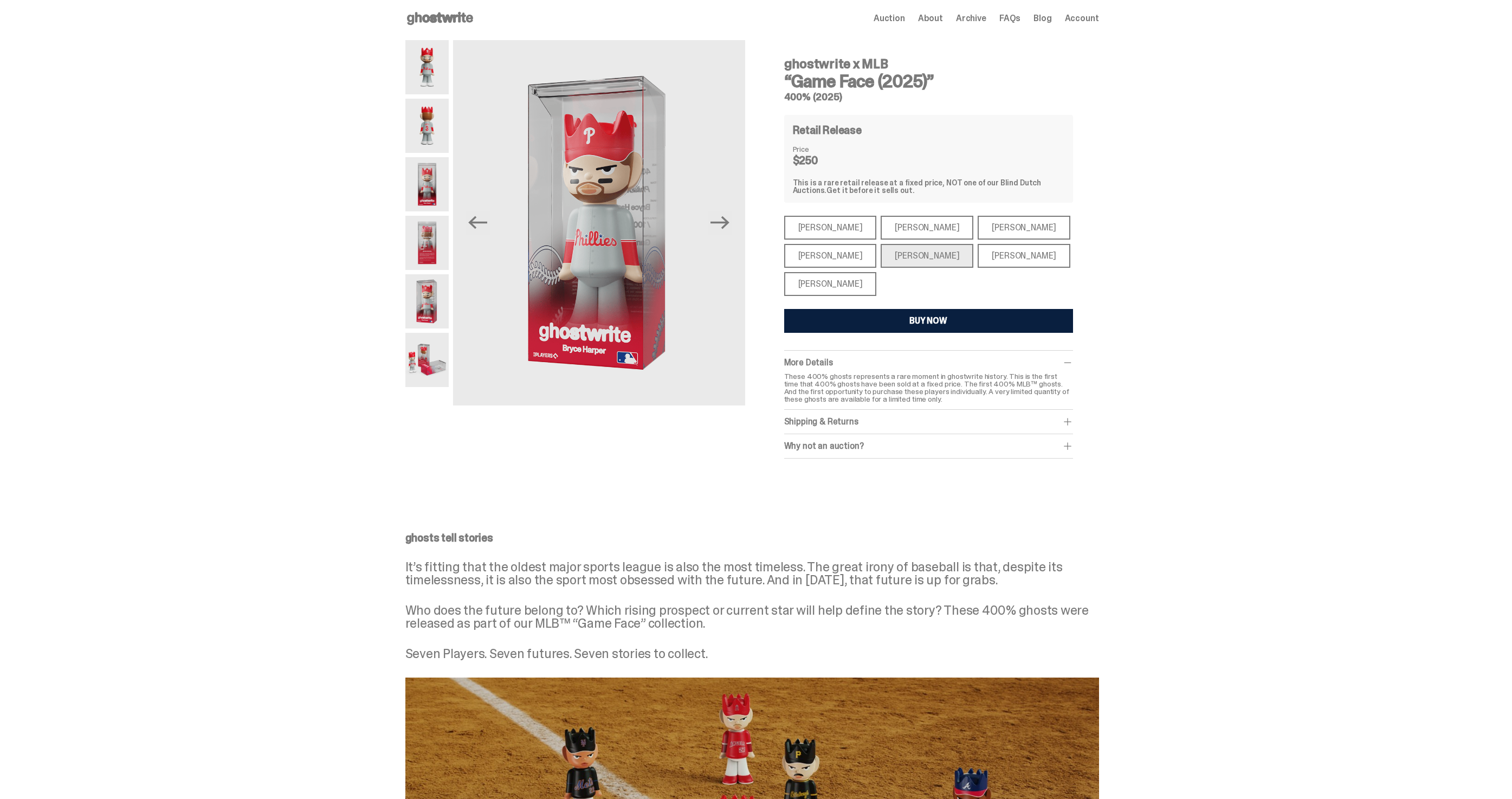
click at [433, 309] on img at bounding box center [427, 301] width 43 height 54
click at [432, 362] on img at bounding box center [427, 359] width 43 height 54
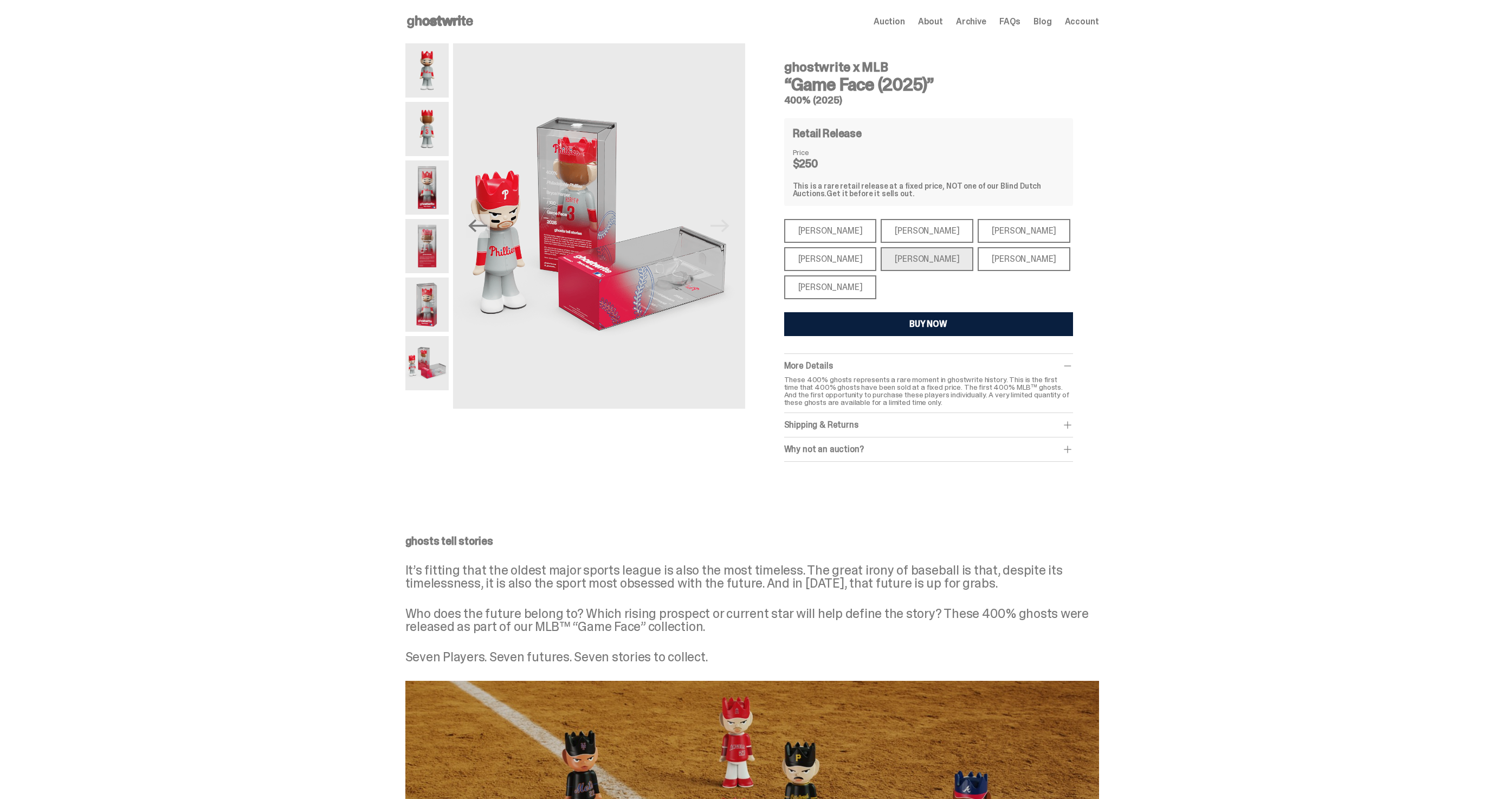
click at [454, 16] on icon at bounding box center [440, 22] width 69 height 18
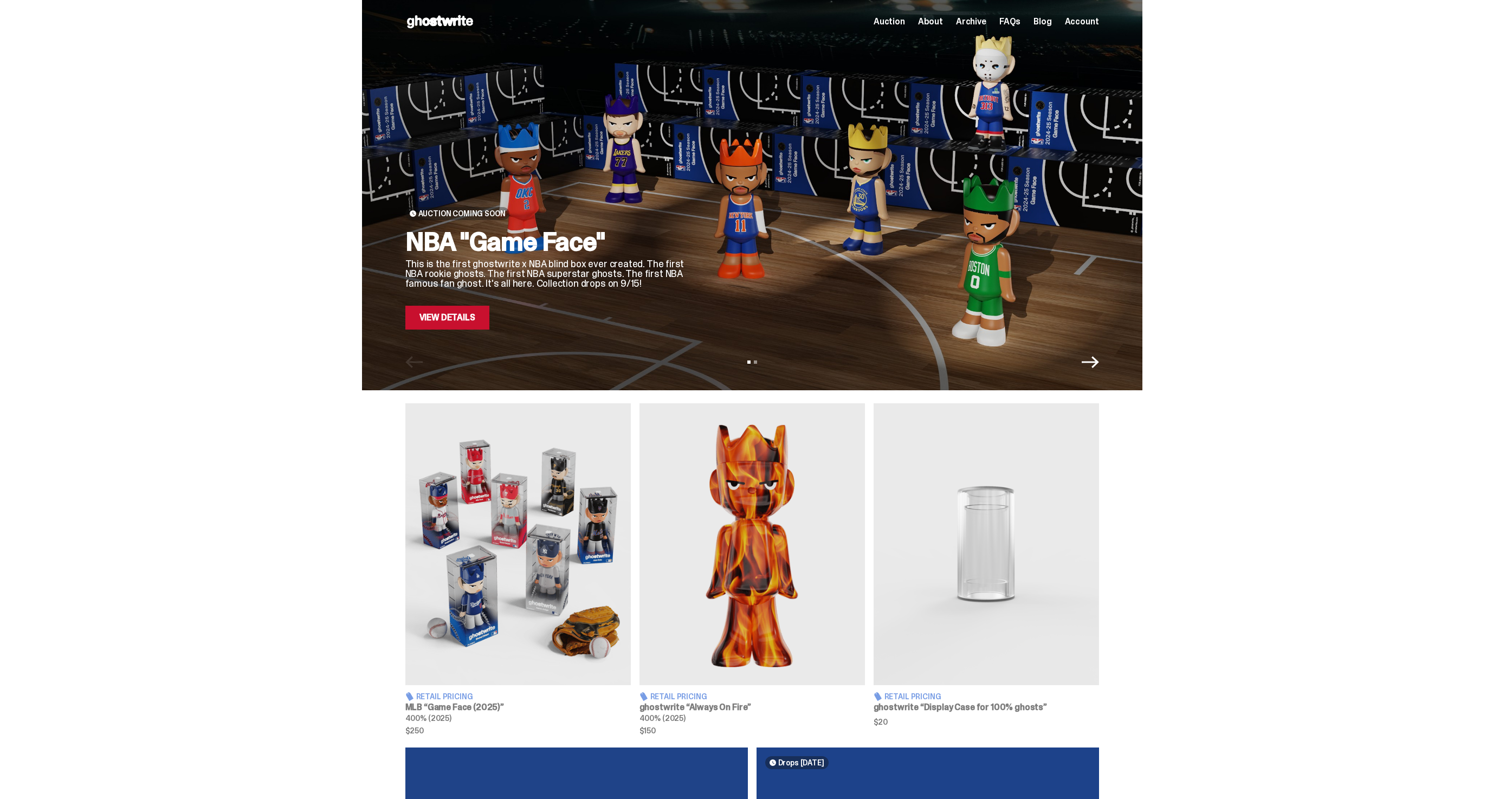
click at [536, 254] on h2 "NBA "Game Face"" at bounding box center [546, 241] width 282 height 26
click at [473, 313] on link "View Details" at bounding box center [447, 318] width 84 height 24
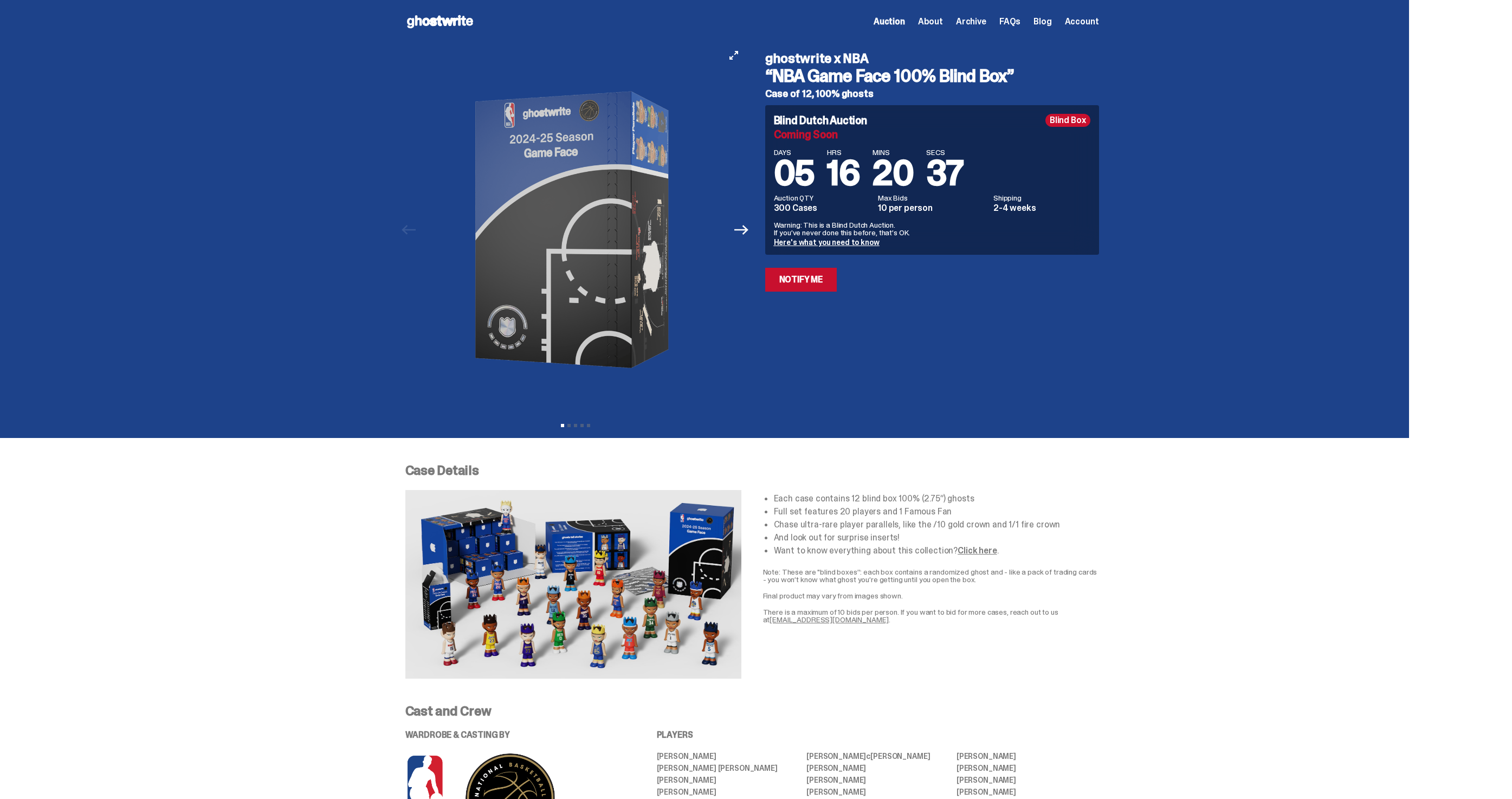
click at [626, 139] on img at bounding box center [575, 229] width 298 height 373
click at [746, 229] on icon "Next" at bounding box center [741, 229] width 14 height 14
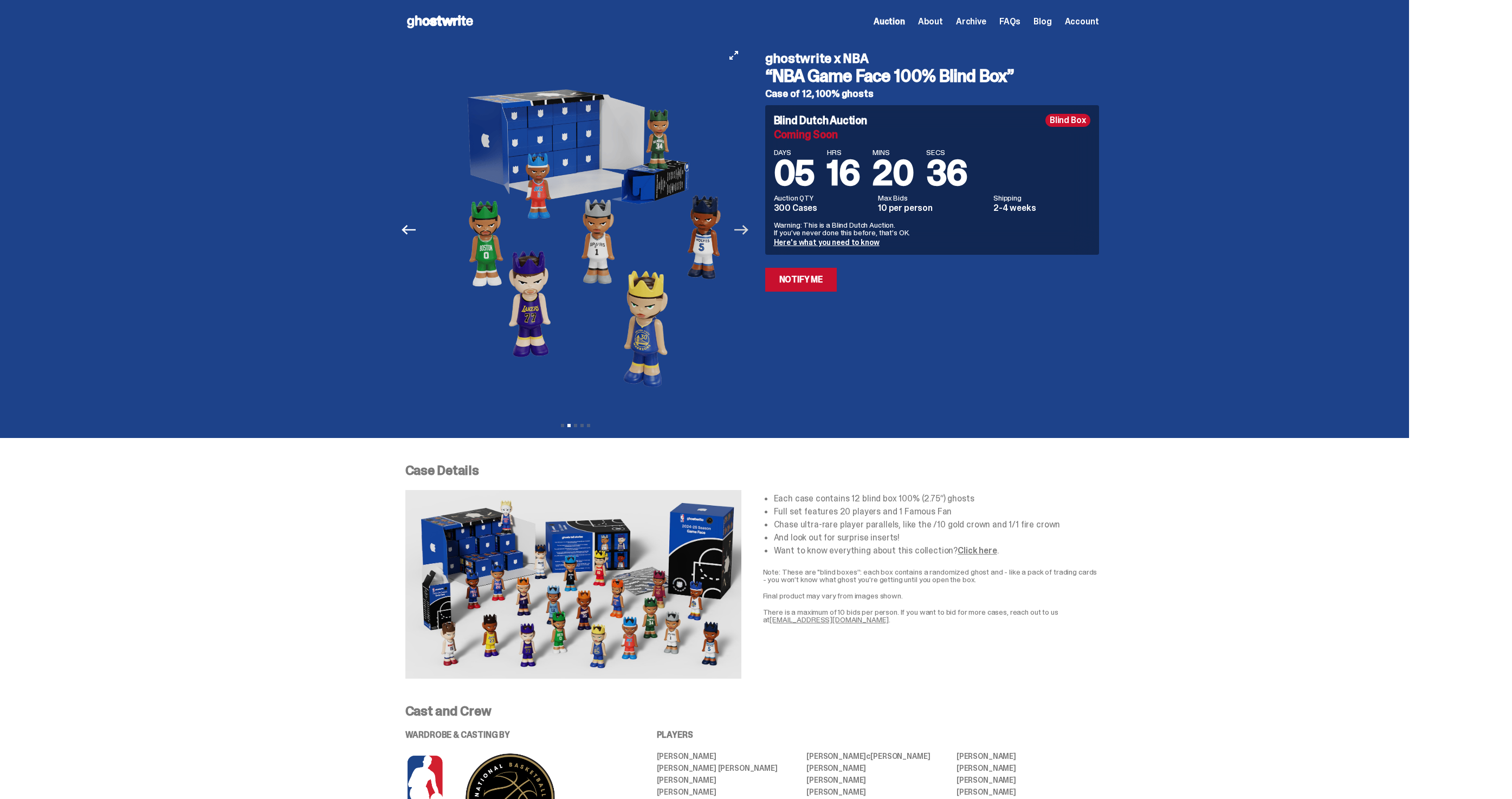
click at [746, 229] on icon "Next" at bounding box center [741, 229] width 14 height 14
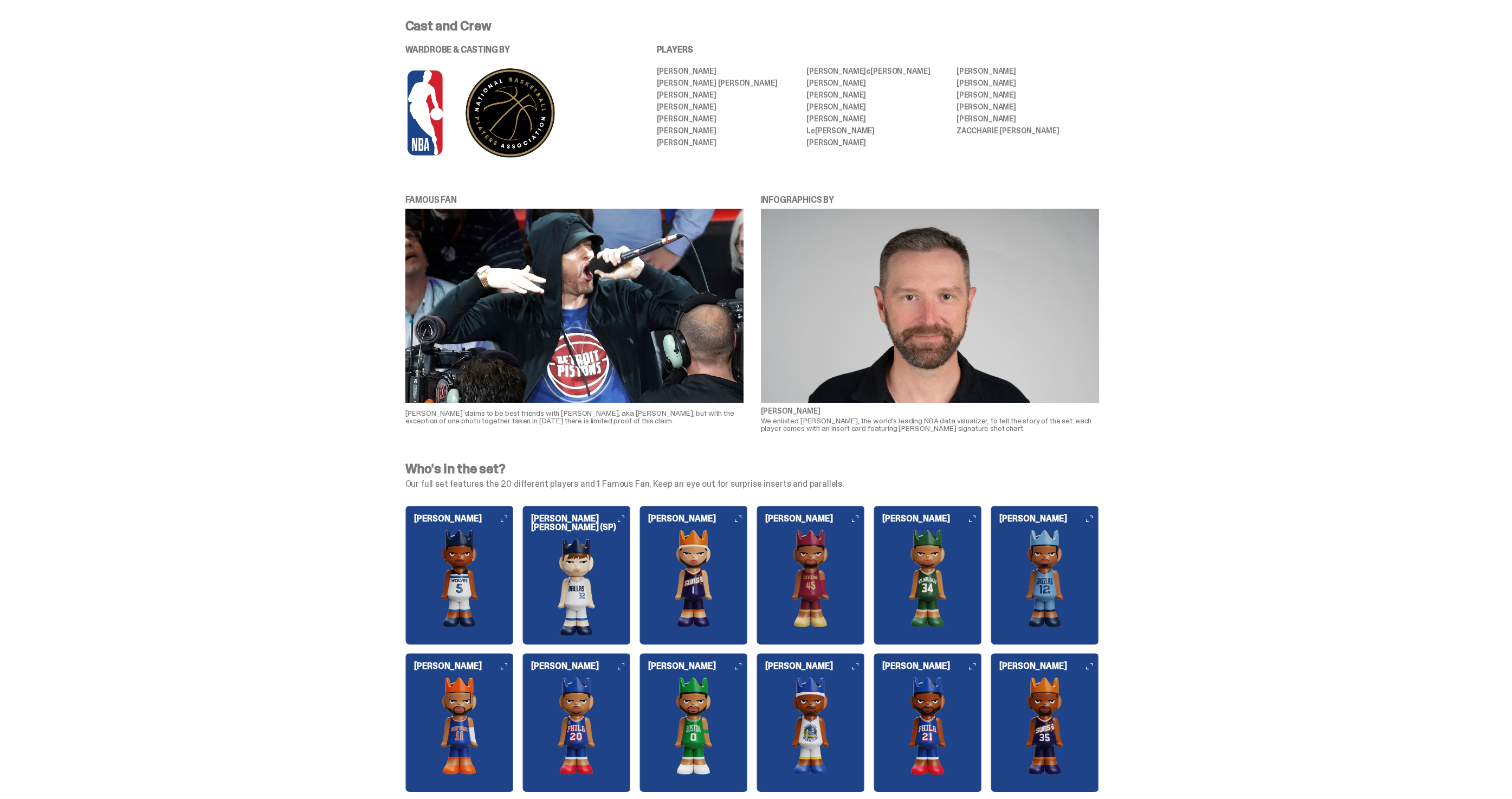
scroll to position [1141, 0]
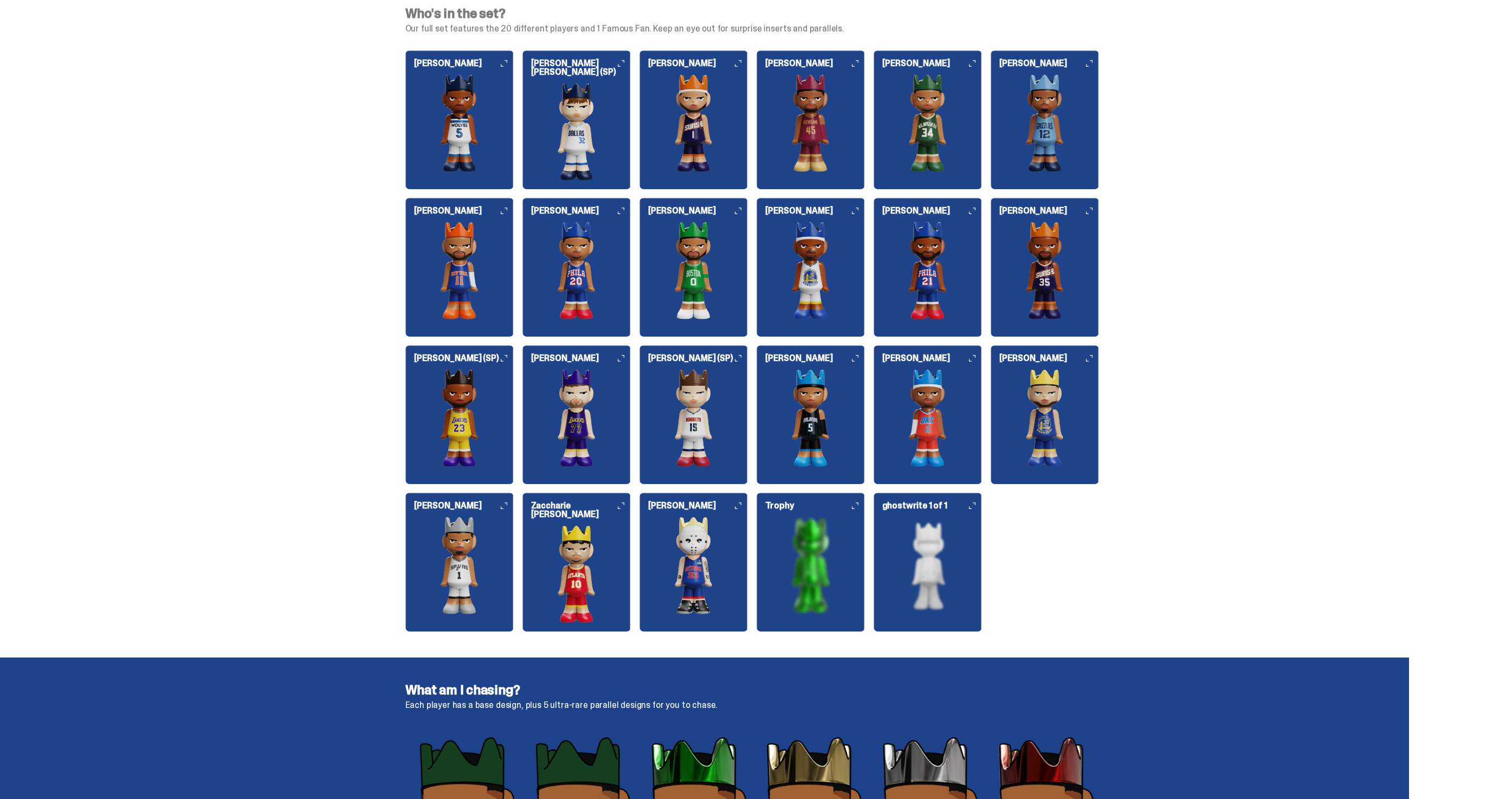
click at [706, 231] on img at bounding box center [694, 270] width 108 height 98
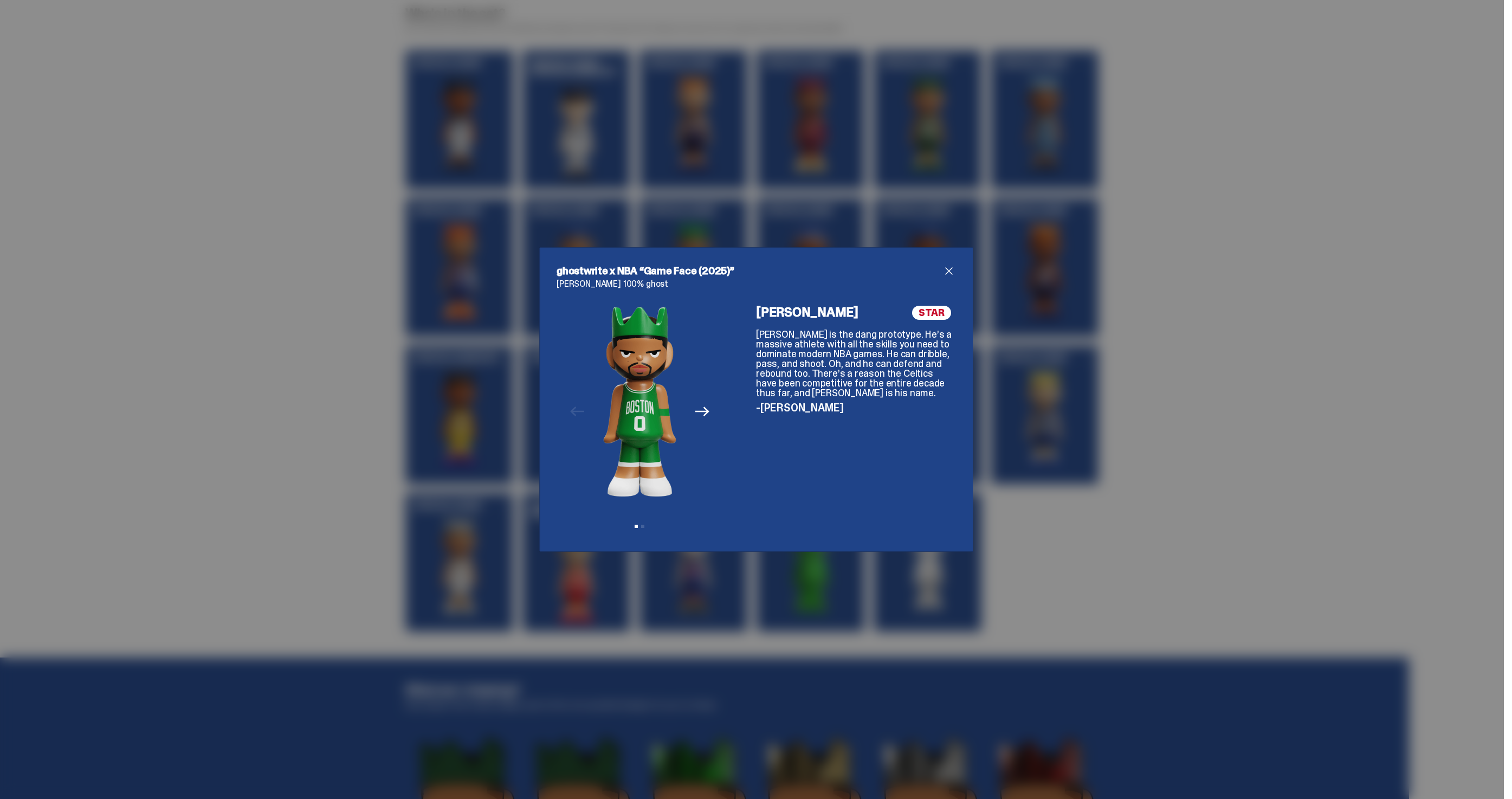
click at [713, 411] on button "Next" at bounding box center [702, 411] width 24 height 24
click at [948, 274] on span "close" at bounding box center [949, 271] width 13 height 13
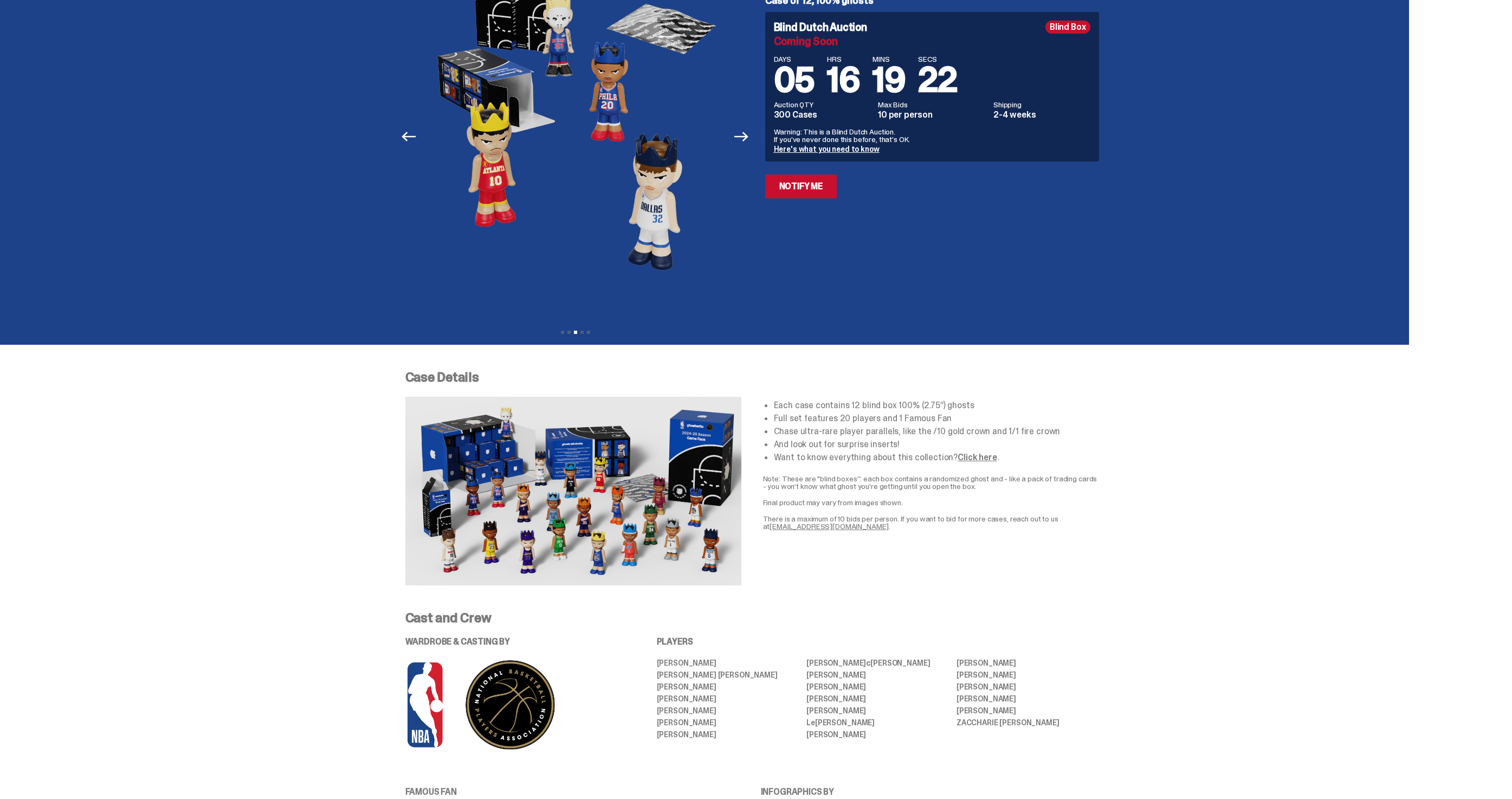
scroll to position [0, 0]
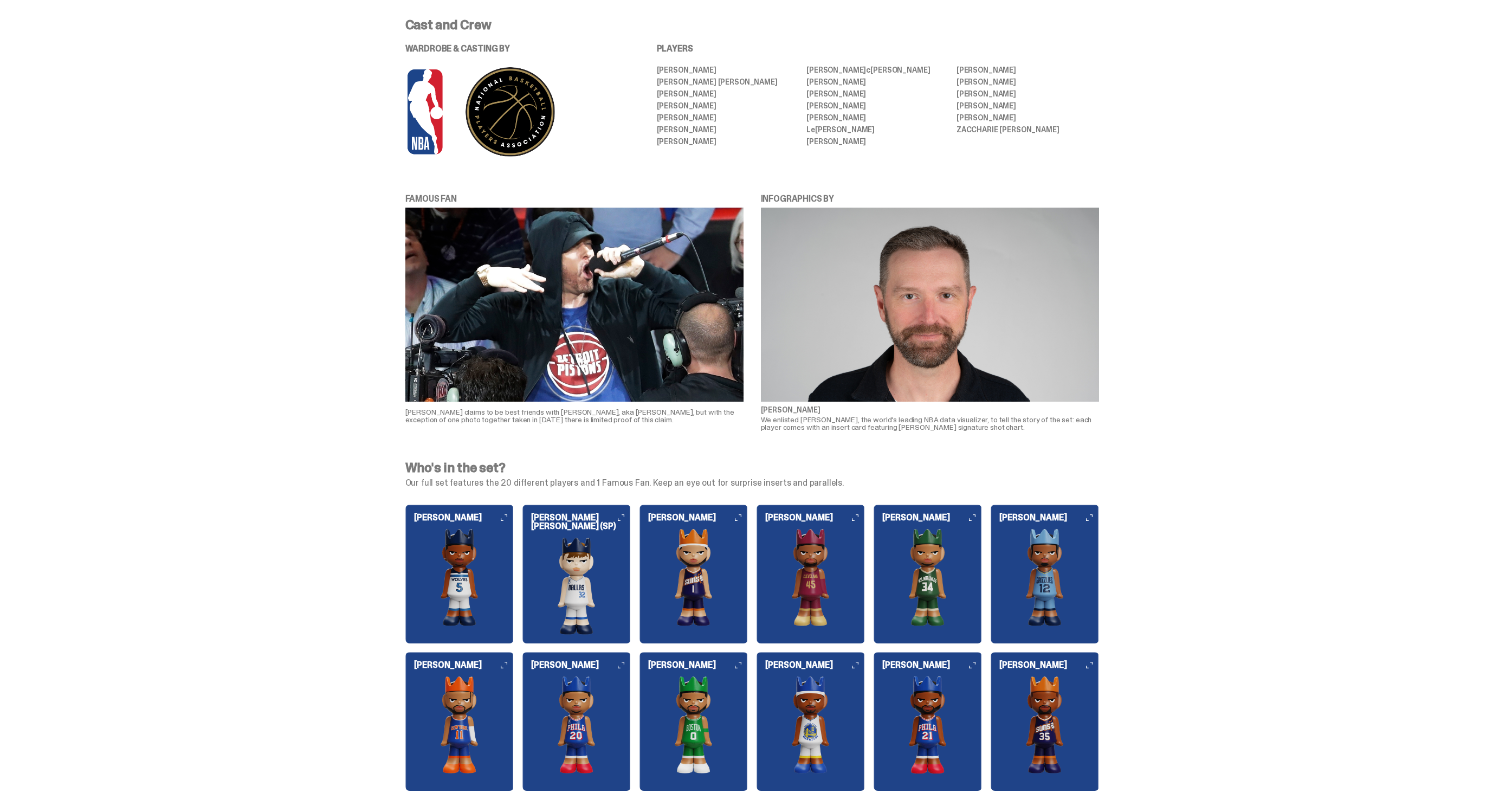
scroll to position [897, 0]
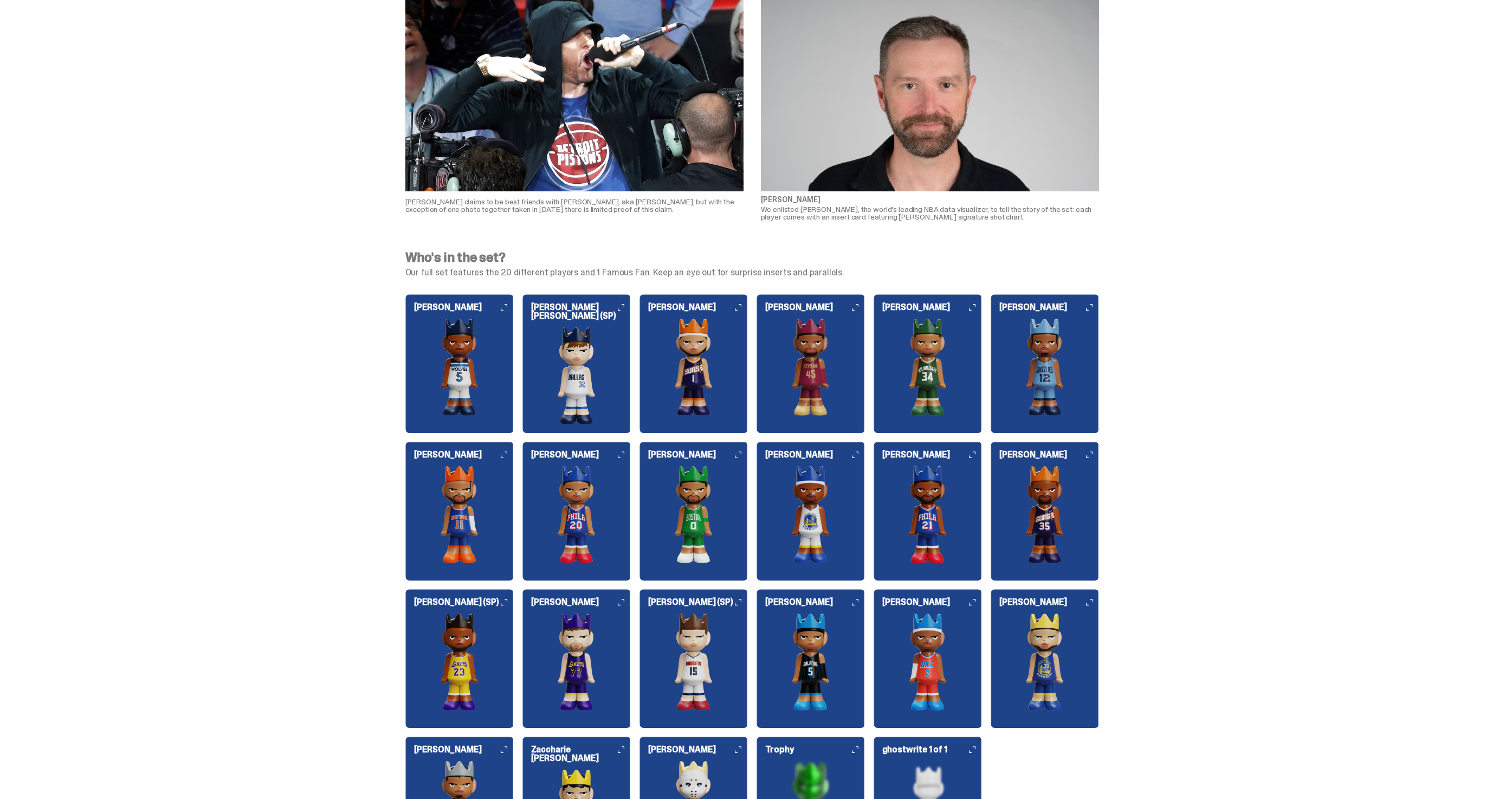
click at [614, 349] on img at bounding box center [577, 375] width 108 height 98
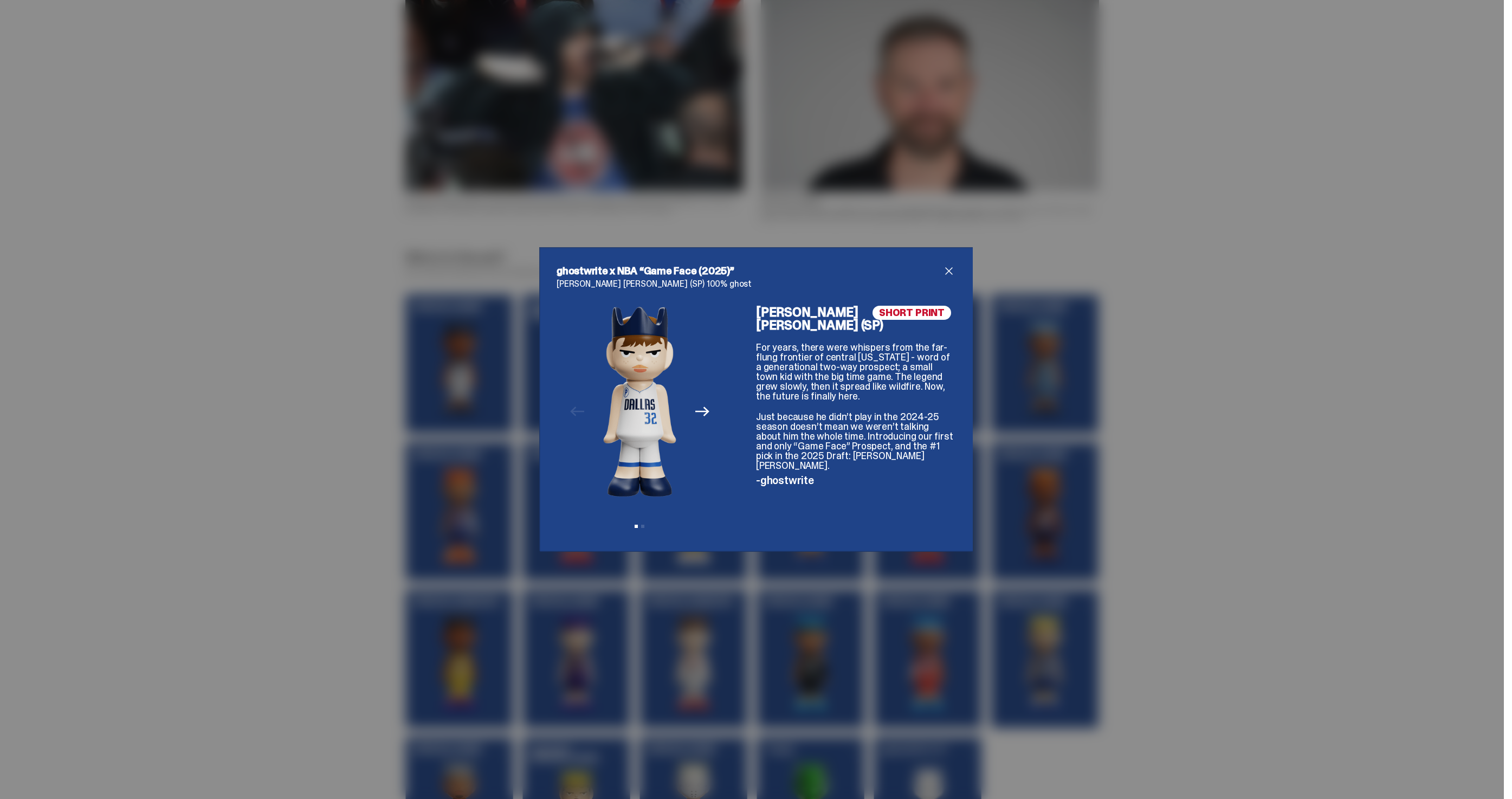
click at [952, 272] on span "close" at bounding box center [949, 271] width 13 height 13
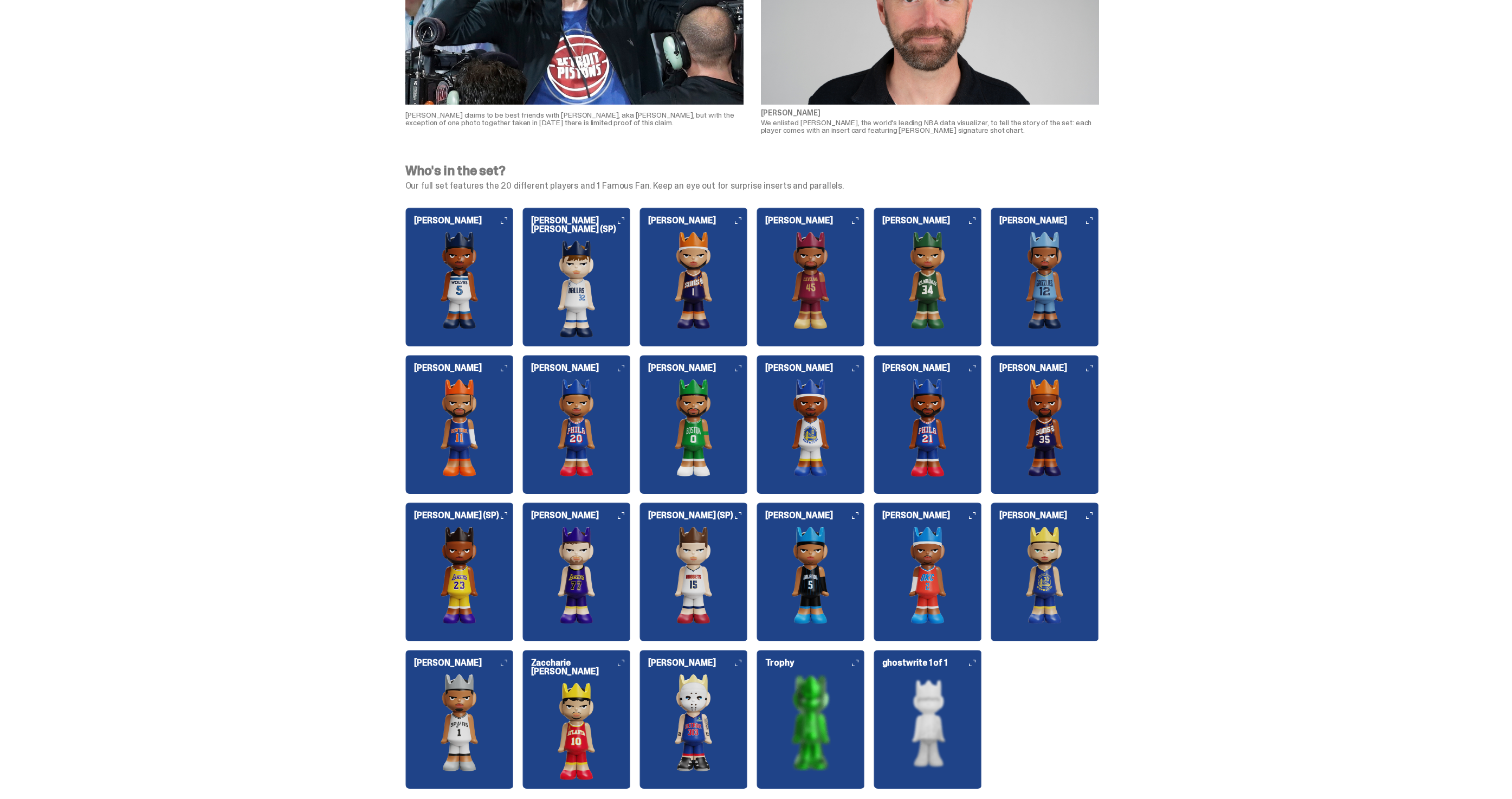
scroll to position [1123, 0]
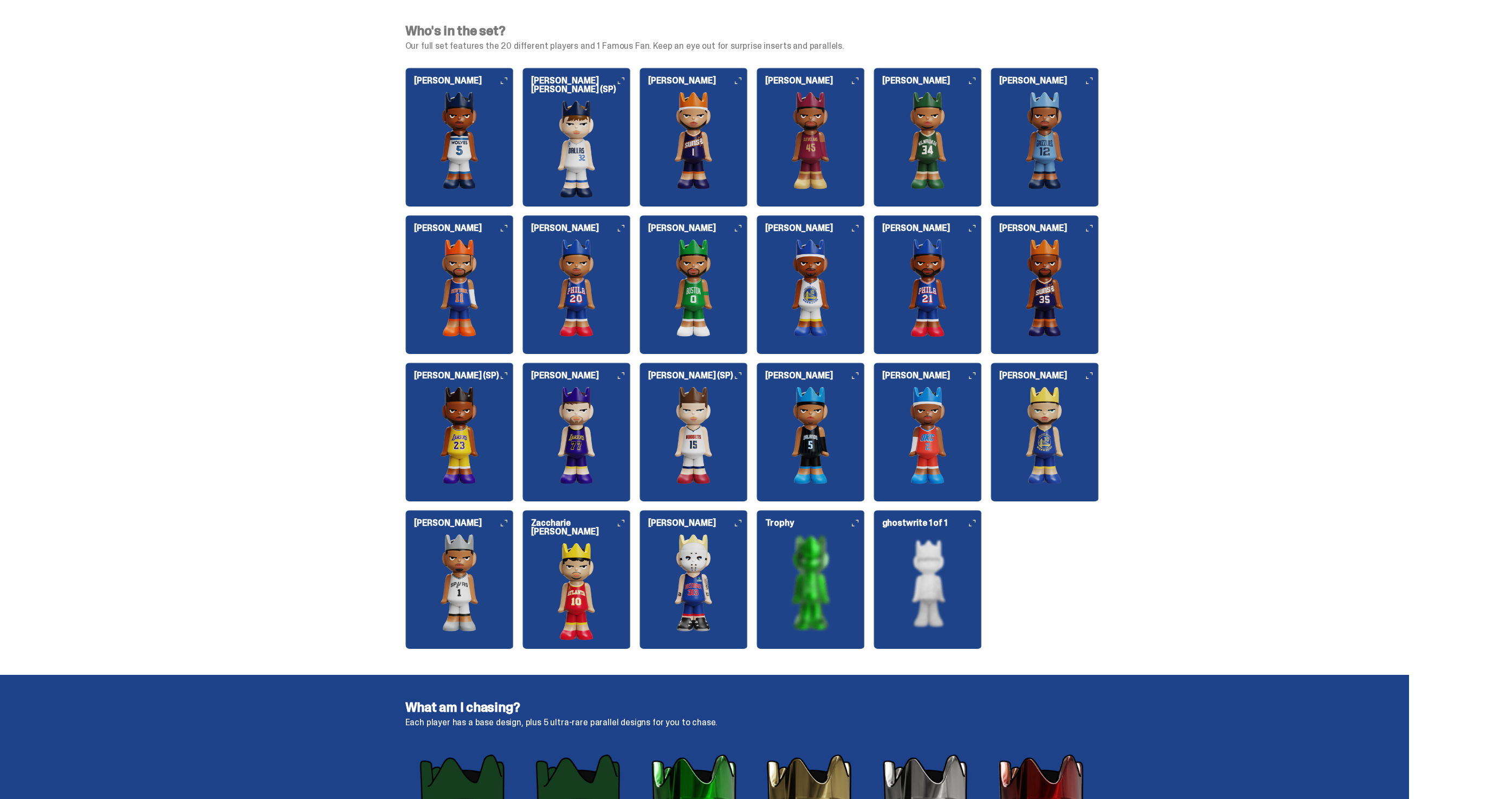
click at [691, 405] on img at bounding box center [694, 435] width 108 height 98
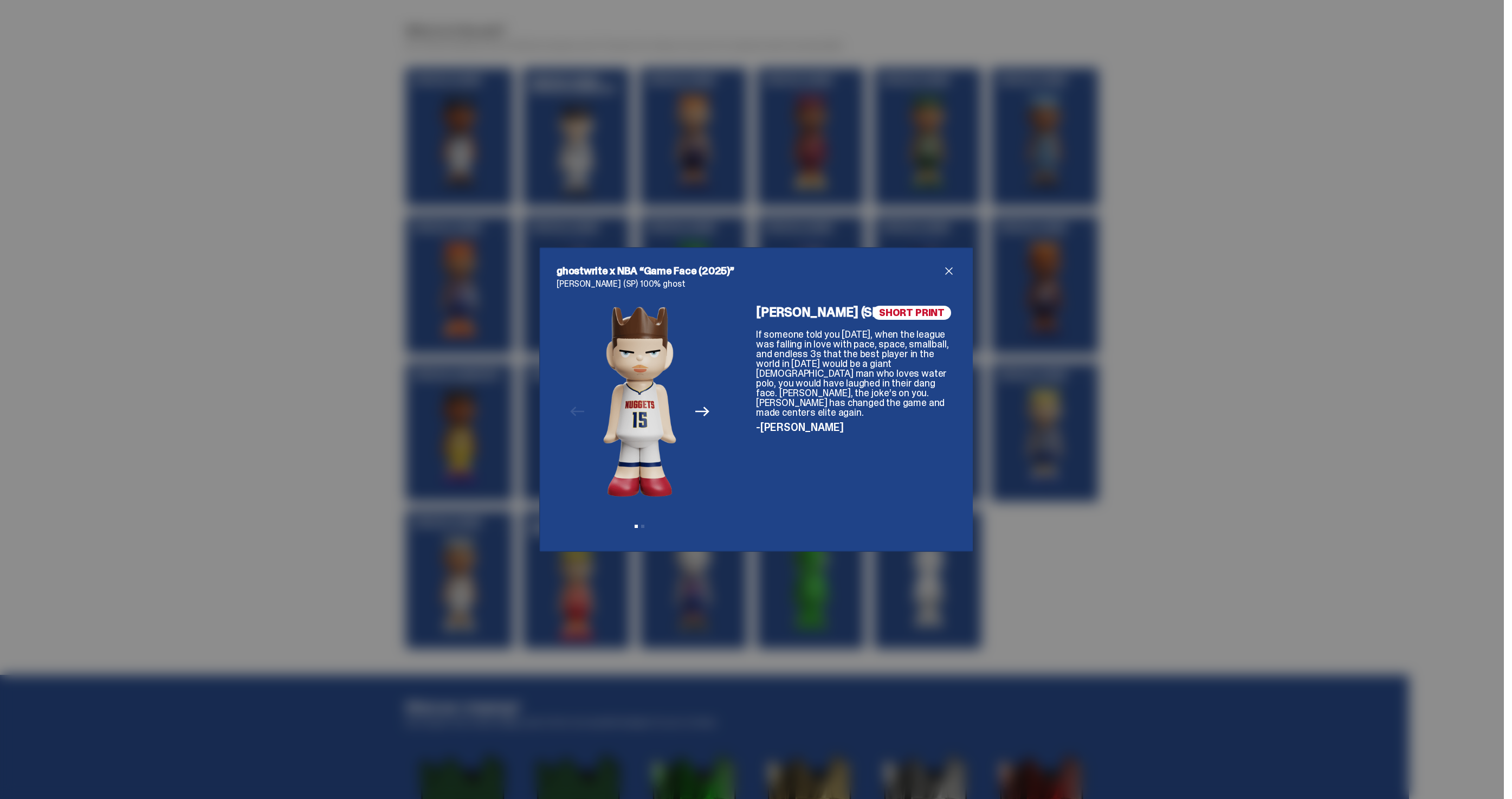
click at [949, 264] on div "ghostwrite x NBA “Game Face (2025)” [PERSON_NAME] (SP) 100% ghost Previous Next…" at bounding box center [756, 399] width 434 height 304
click at [948, 268] on span "close" at bounding box center [949, 271] width 13 height 13
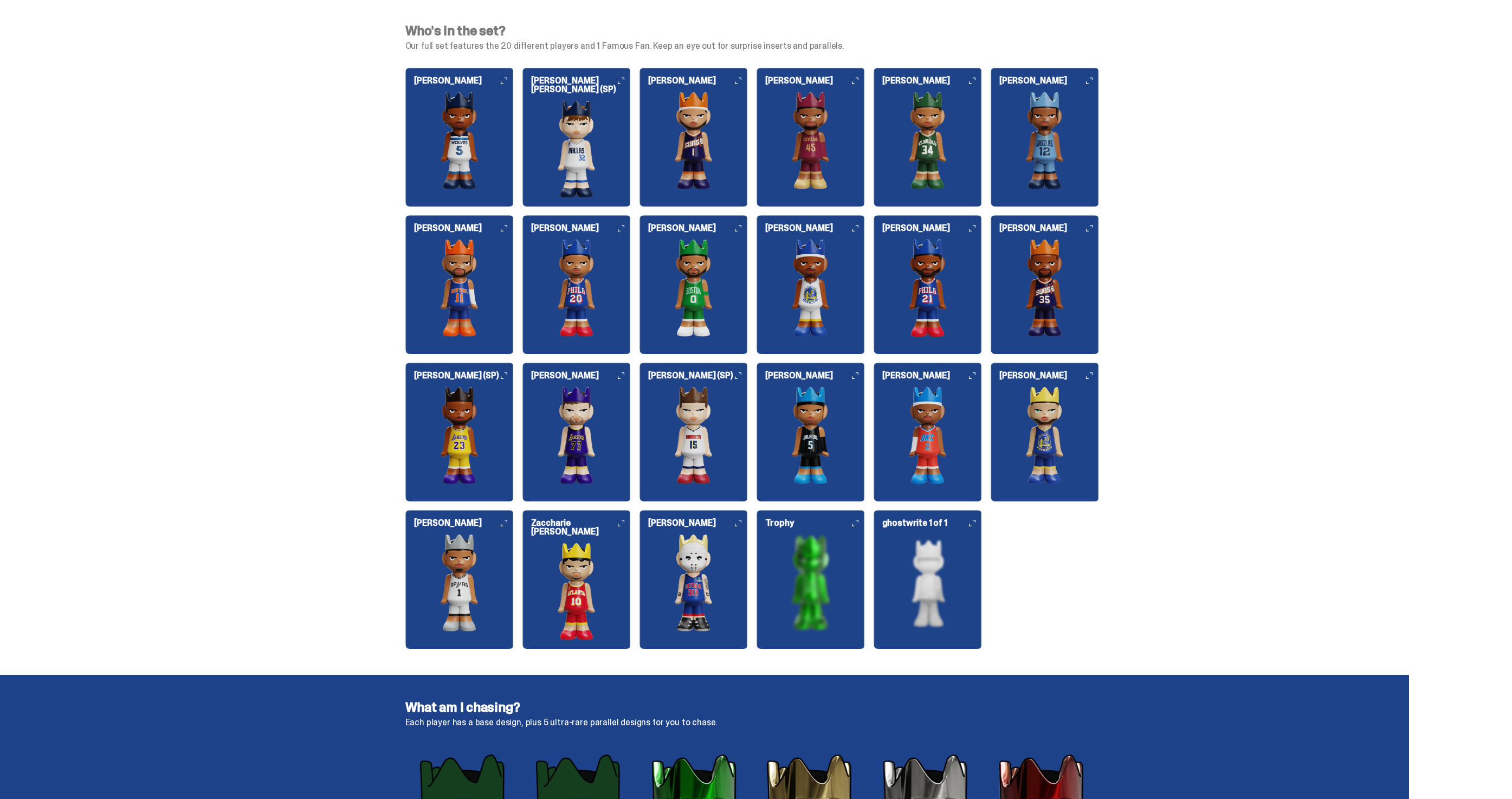
click at [720, 428] on img at bounding box center [694, 435] width 108 height 98
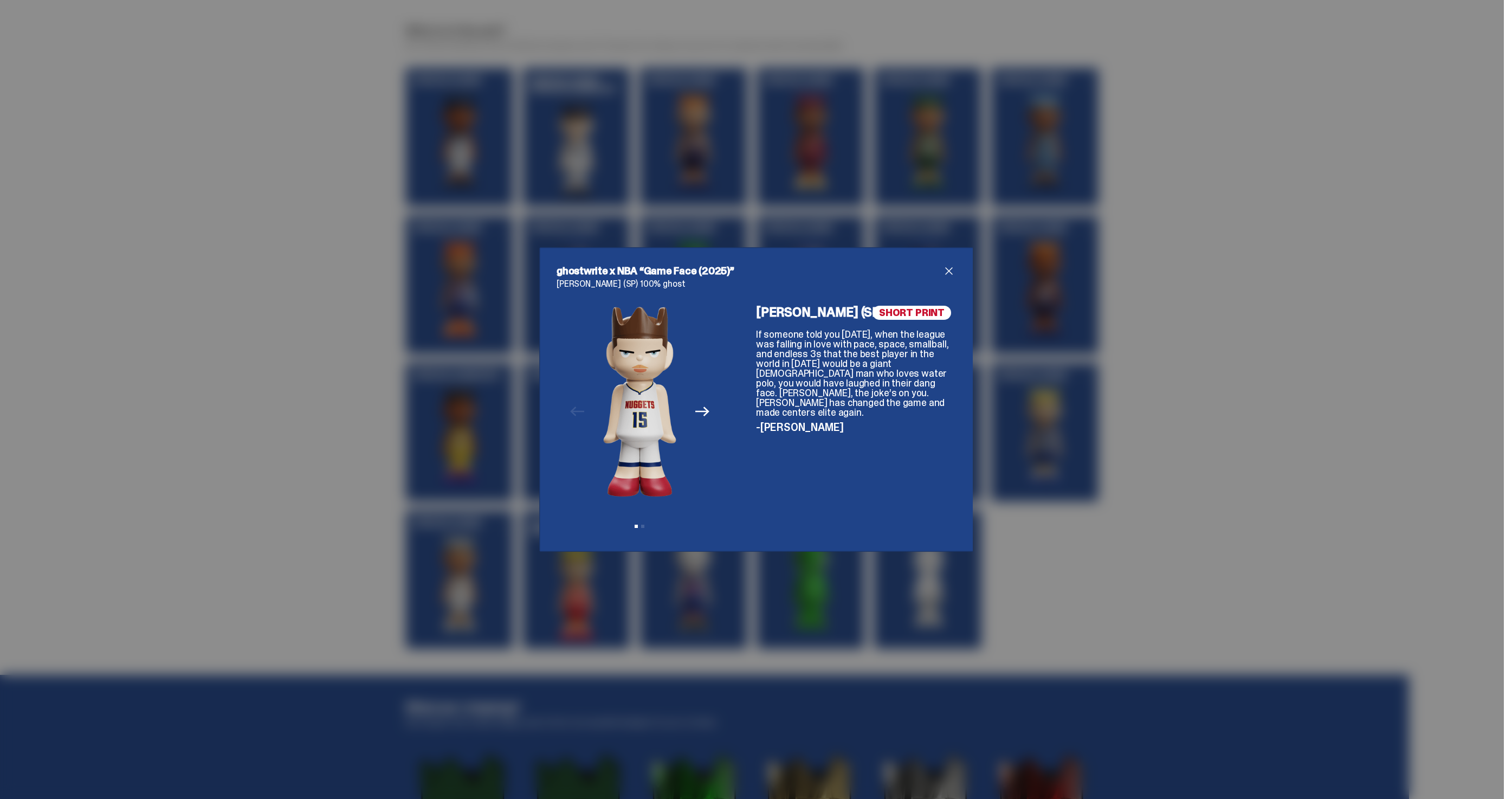
click at [700, 407] on icon "Next" at bounding box center [702, 411] width 14 height 14
click at [575, 415] on icon "Previous" at bounding box center [577, 411] width 14 height 14
click at [951, 270] on span "close" at bounding box center [949, 271] width 13 height 13
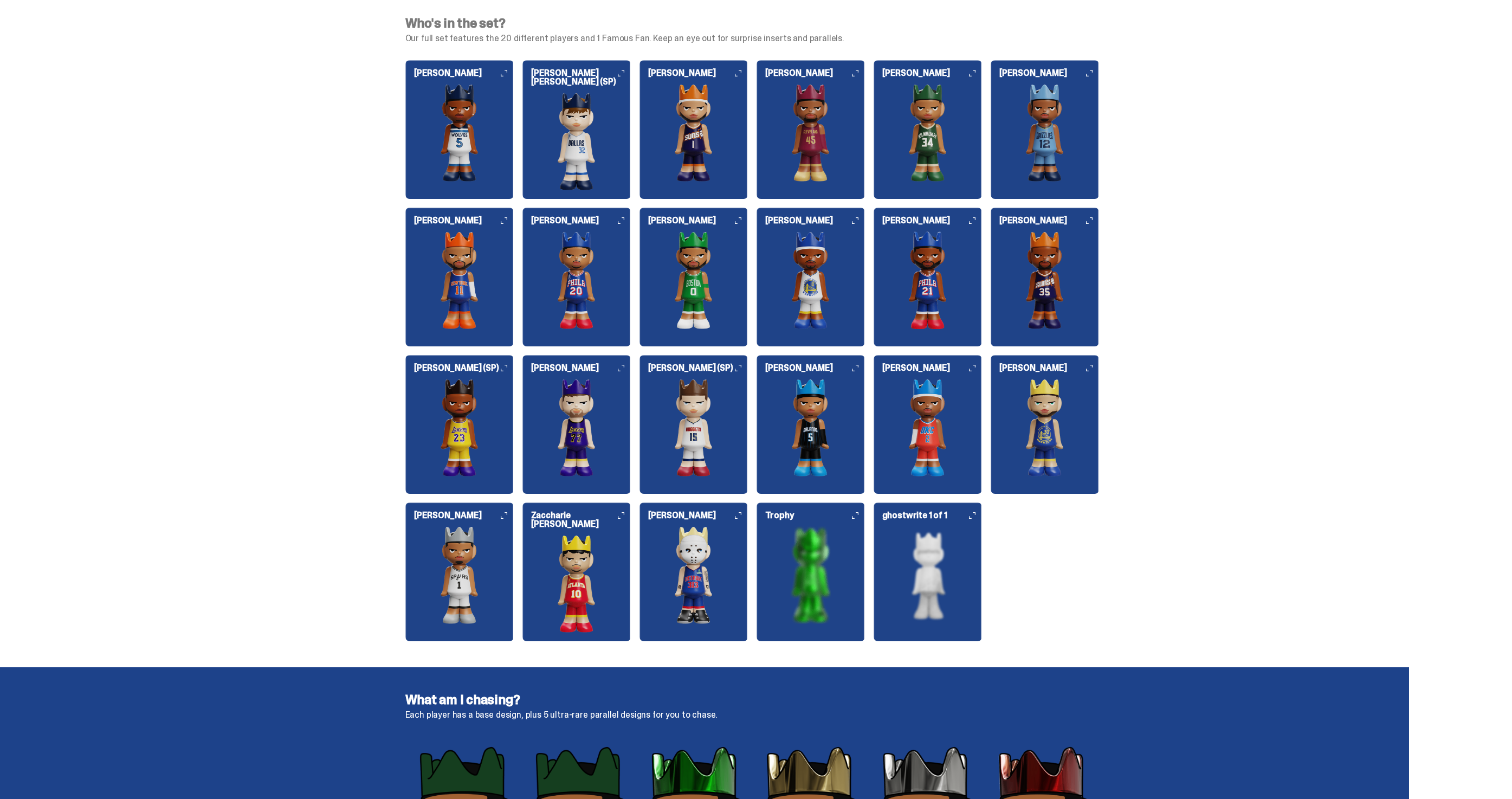
scroll to position [1109, 0]
